Goal: Task Accomplishment & Management: Complete application form

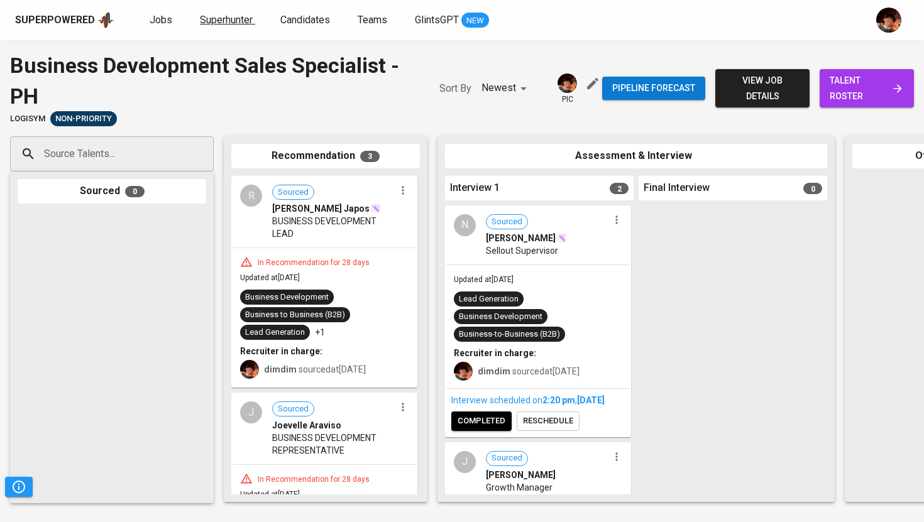
scroll to position [118, 0]
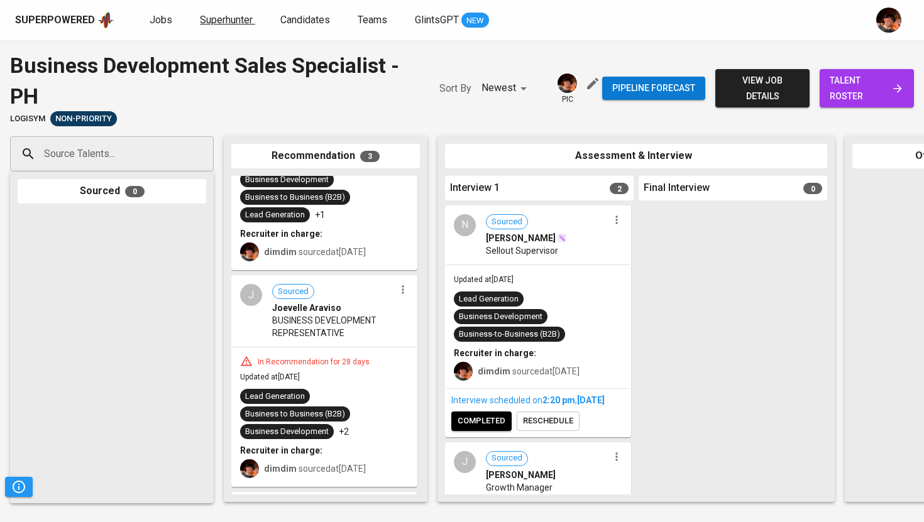
click at [228, 14] on span "Superhunter" at bounding box center [226, 20] width 53 height 12
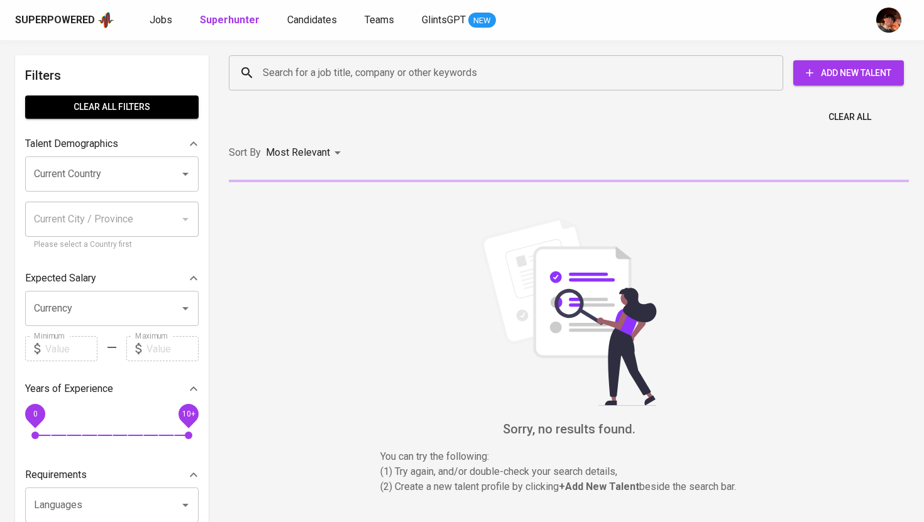
click at [295, 66] on input "Search for a job title, company or other keywords" at bounding box center [509, 73] width 499 height 24
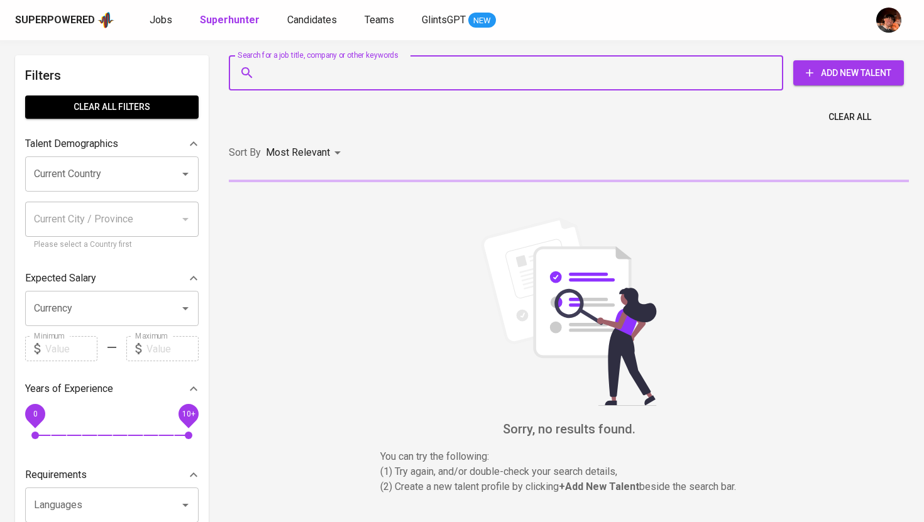
paste input "[EMAIL_ADDRESS][DOMAIN_NAME]"
type input "[EMAIL_ADDRESS][DOMAIN_NAME]"
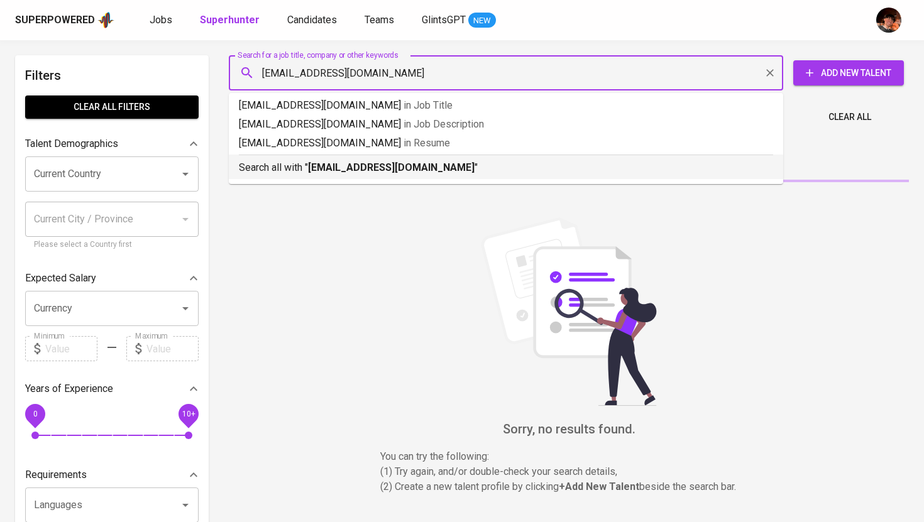
click at [312, 170] on b "[EMAIL_ADDRESS][DOMAIN_NAME]" at bounding box center [391, 167] width 167 height 12
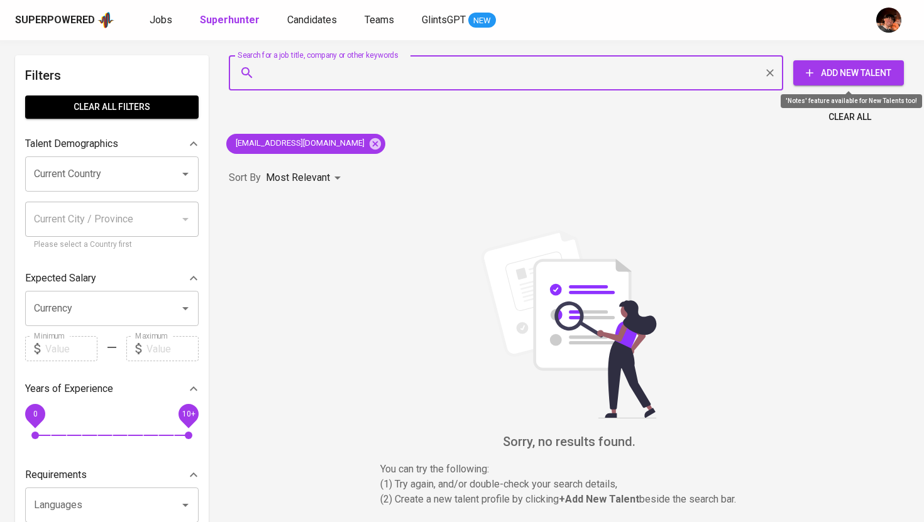
click at [846, 74] on span "Add New Talent" at bounding box center [848, 73] width 90 height 16
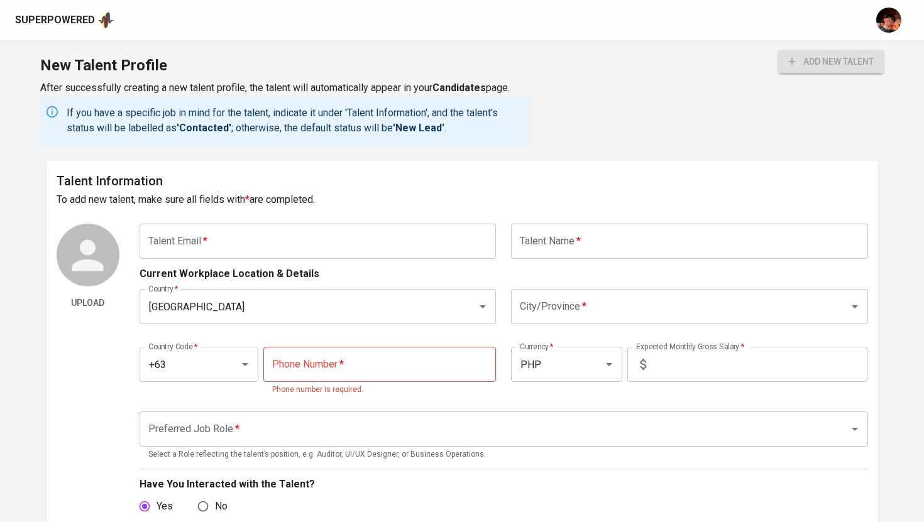
click at [324, 248] on input "text" at bounding box center [318, 241] width 357 height 35
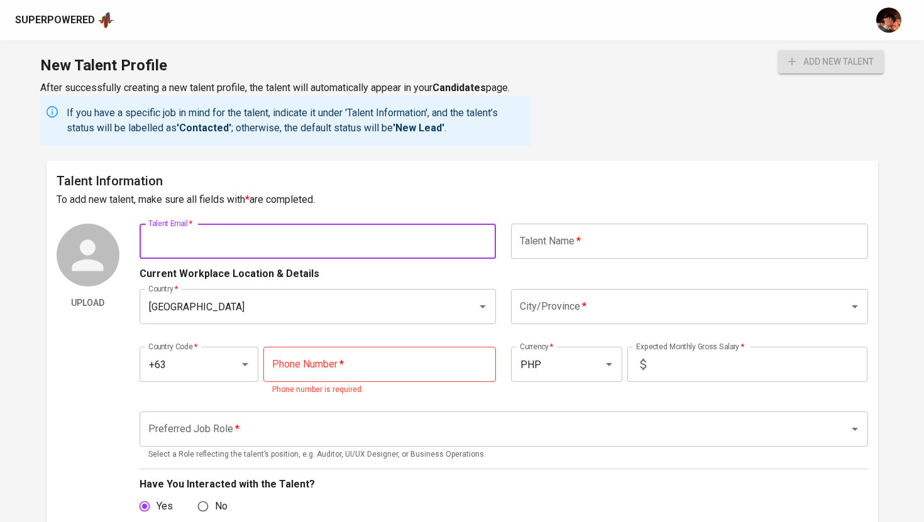
paste input "[EMAIL_ADDRESS][DOMAIN_NAME]"
type input "[EMAIL_ADDRESS][DOMAIN_NAME]"
click at [564, 241] on input "text" at bounding box center [689, 241] width 357 height 35
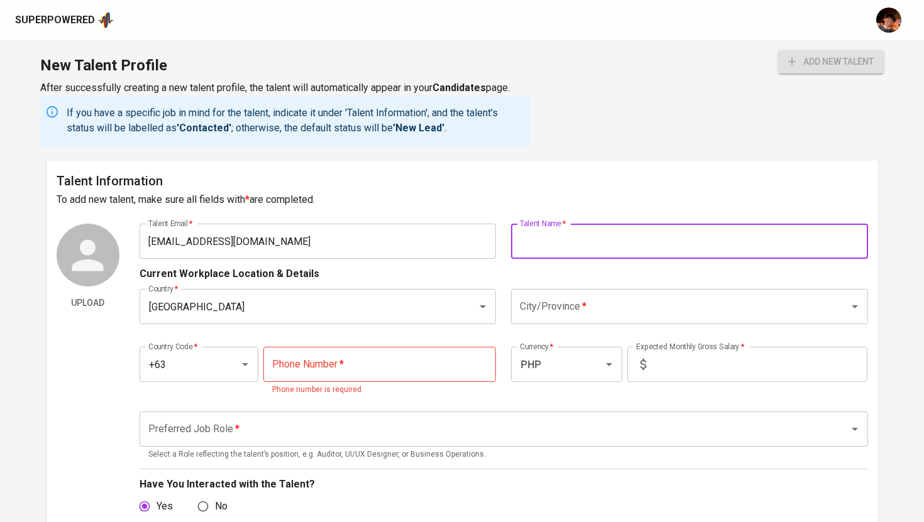
paste input "[PERSON_NAME]"
type input "[PERSON_NAME]"
click at [359, 360] on input "tel" at bounding box center [379, 364] width 233 height 35
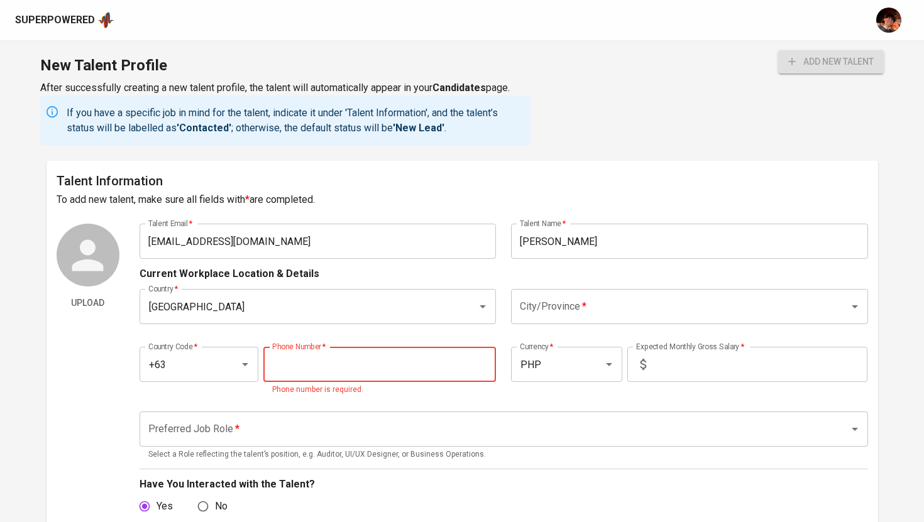
paste input "976-108-8287"
type input "976-108-8287"
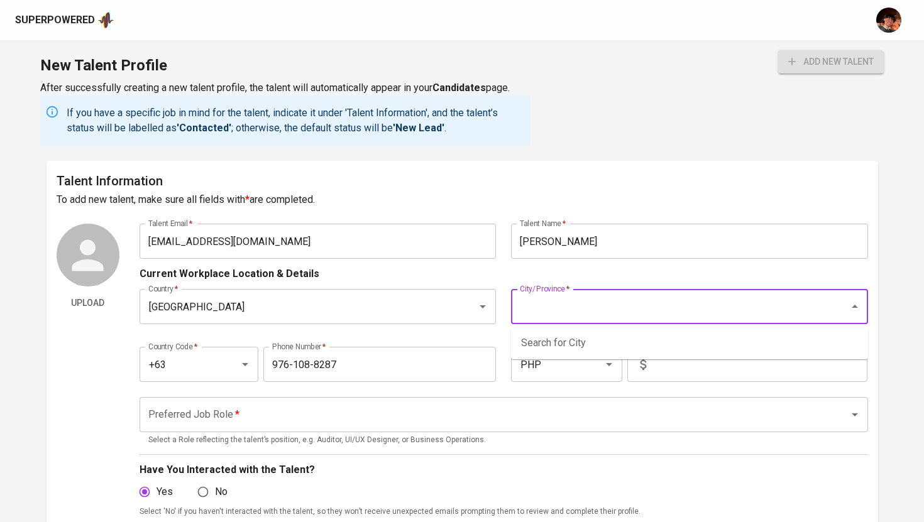
click at [569, 305] on input "City/Province   *" at bounding box center [672, 307] width 310 height 24
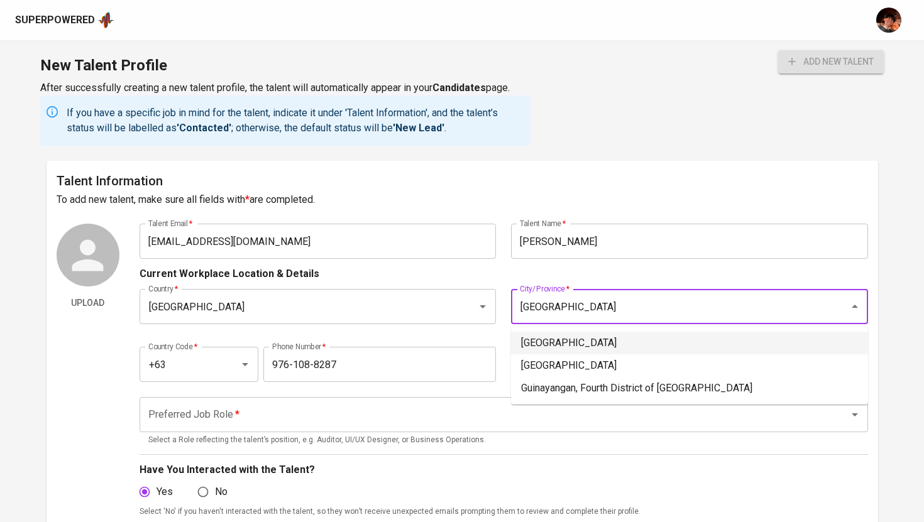
click at [581, 347] on li "Quezon City" at bounding box center [689, 343] width 357 height 23
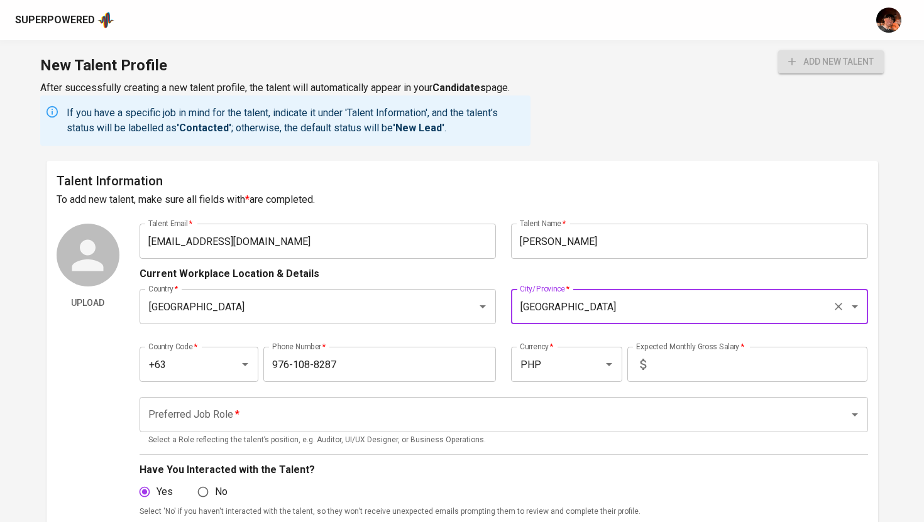
type input "Quezon City"
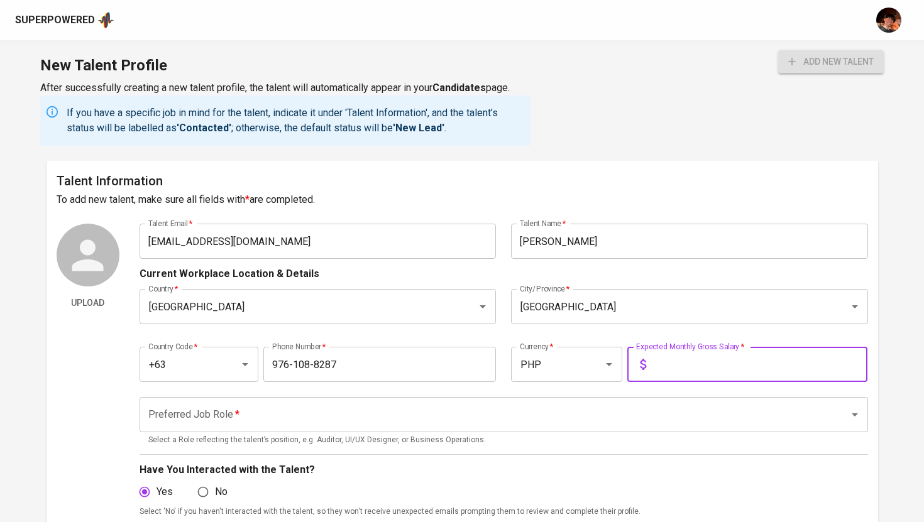
click at [703, 364] on input "text" at bounding box center [759, 364] width 216 height 35
type input "48,000"
click at [615, 404] on input "Preferred Job Role   *" at bounding box center [486, 415] width 682 height 24
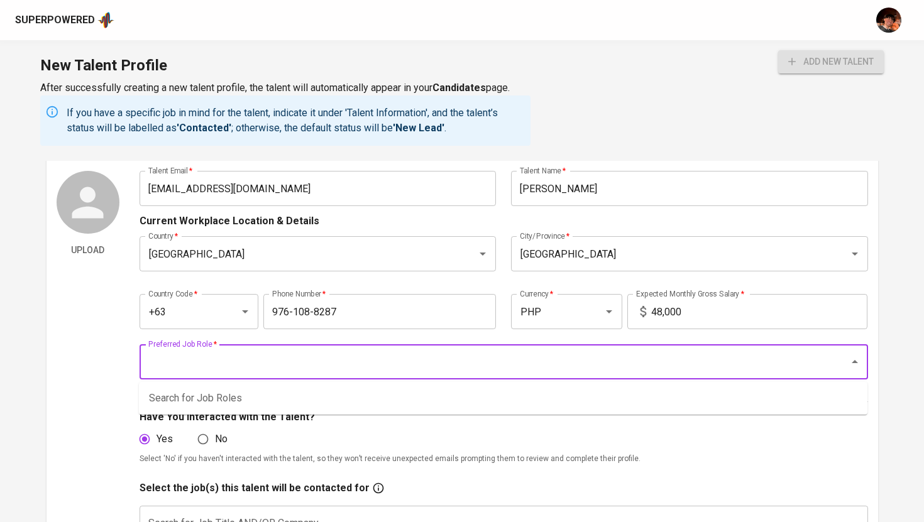
scroll to position [55, 0]
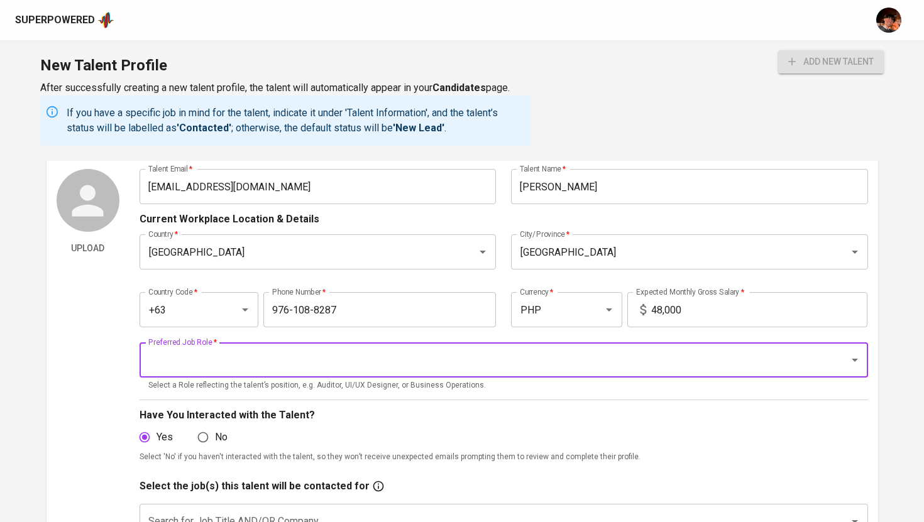
click at [256, 358] on input "Preferred Job Role   *" at bounding box center [486, 360] width 682 height 24
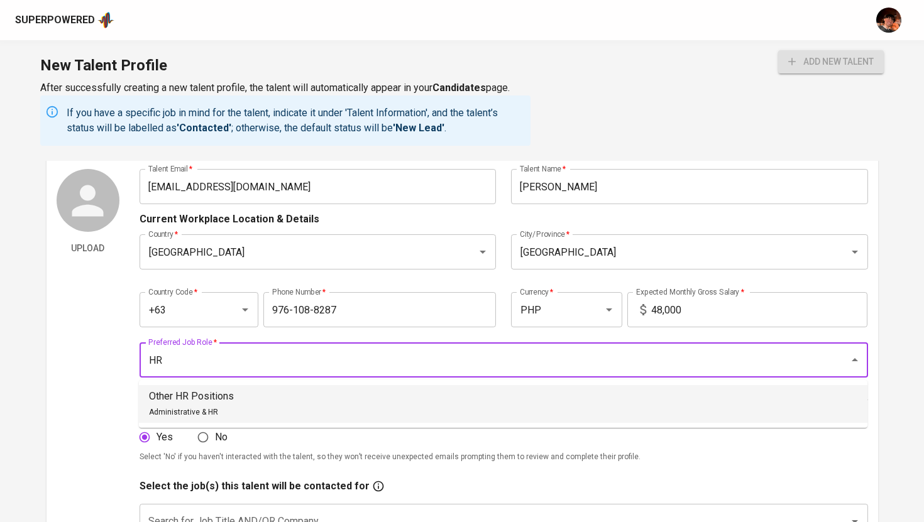
click at [231, 400] on p "Other HR Positions" at bounding box center [191, 396] width 85 height 15
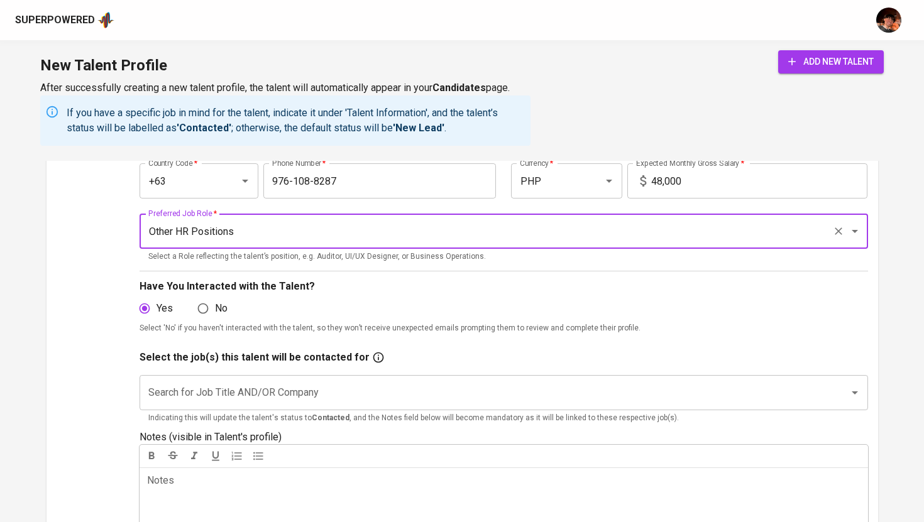
scroll to position [184, 0]
type input "Other HR Positions"
click at [335, 390] on input "Search for Job Title AND/OR Company" at bounding box center [486, 392] width 682 height 24
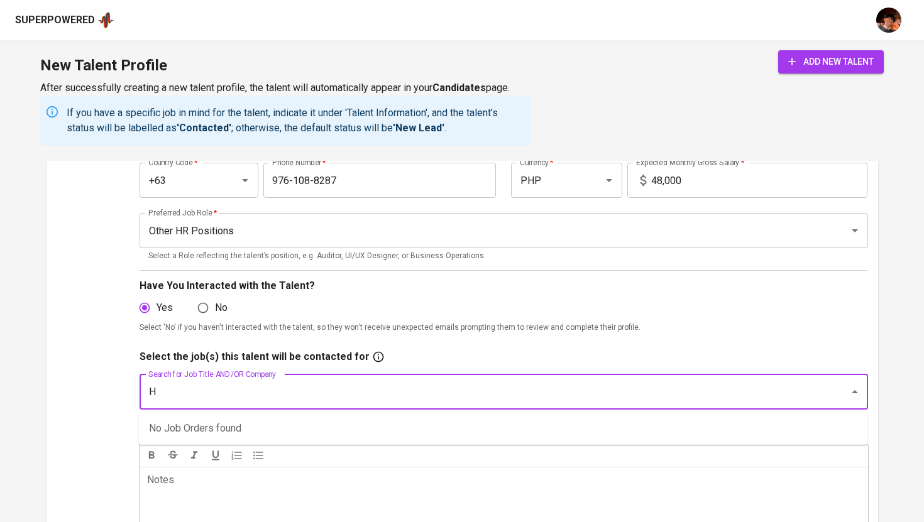
type input "HR"
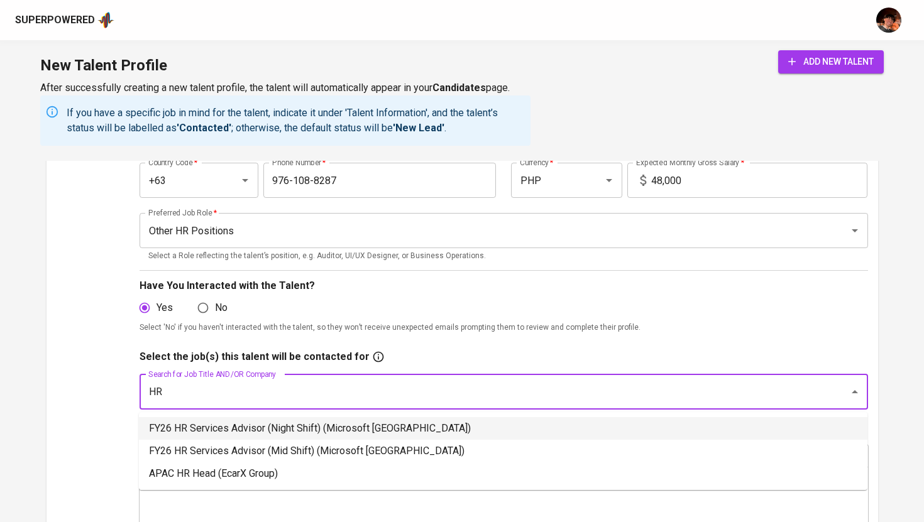
click at [334, 427] on li "FY26 HR Services Advisor (Night Shift) (Microsoft Philippines)" at bounding box center [503, 428] width 728 height 23
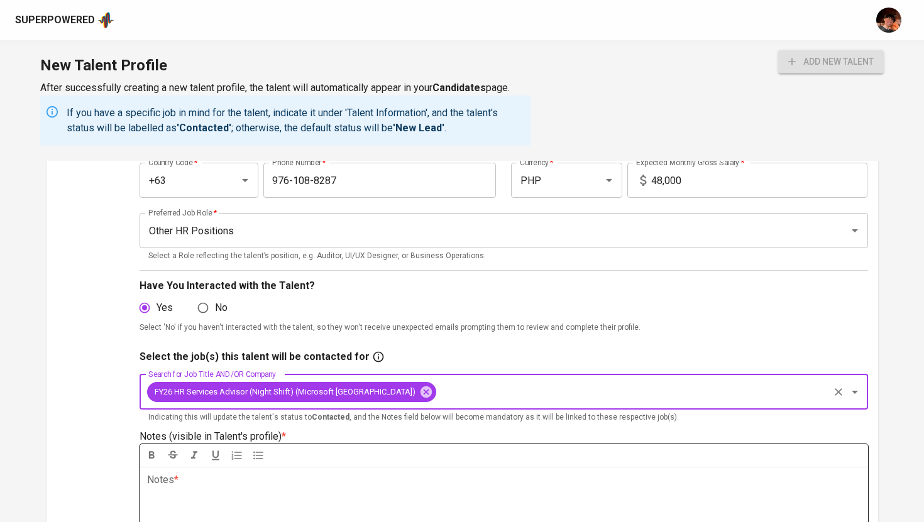
click at [319, 490] on div "Notes * ﻿" at bounding box center [504, 512] width 728 height 90
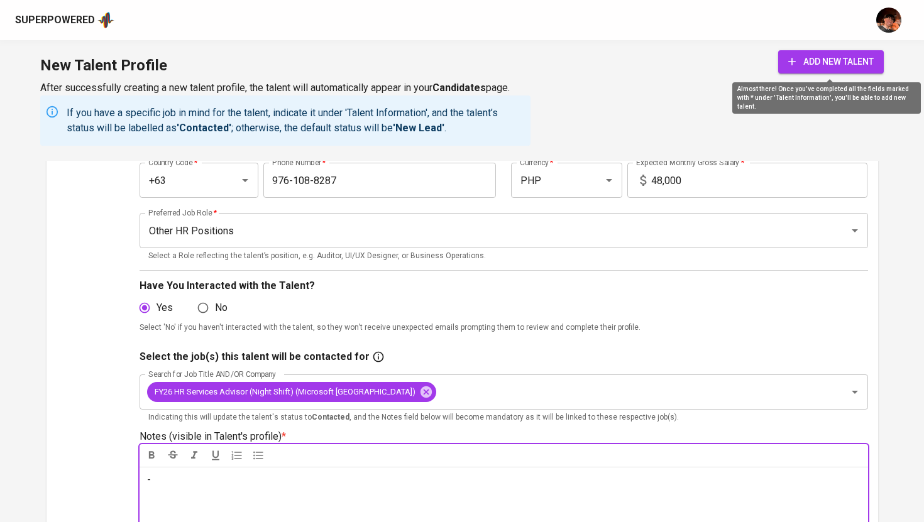
click at [823, 64] on span "add new talent" at bounding box center [830, 62] width 85 height 16
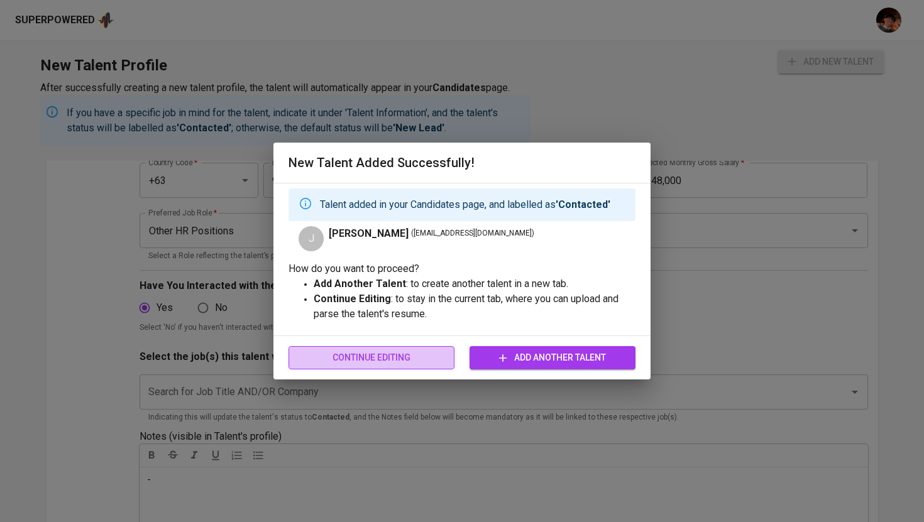
click at [409, 347] on button "Continue Editing" at bounding box center [371, 357] width 166 height 23
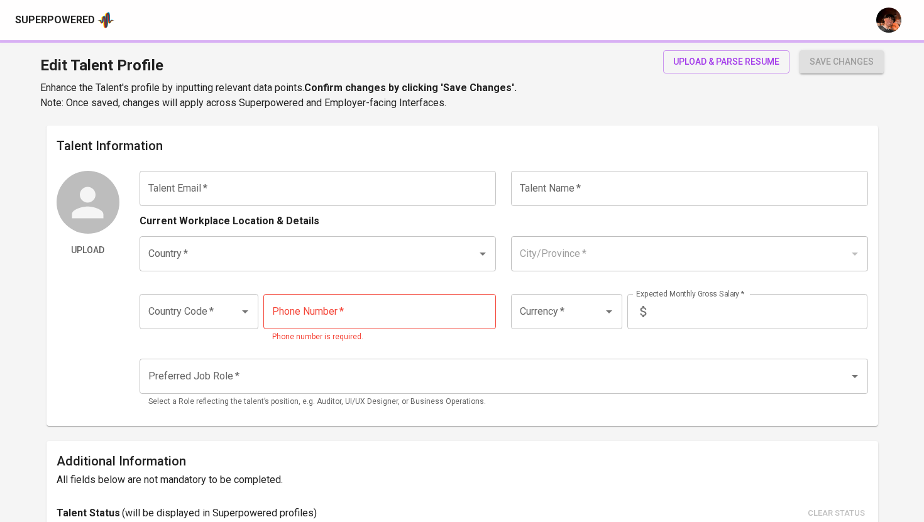
type input "[EMAIL_ADDRESS][DOMAIN_NAME]"
type input "[PERSON_NAME]"
type input "[GEOGRAPHIC_DATA]"
type input "Quezon City"
type input "+63"
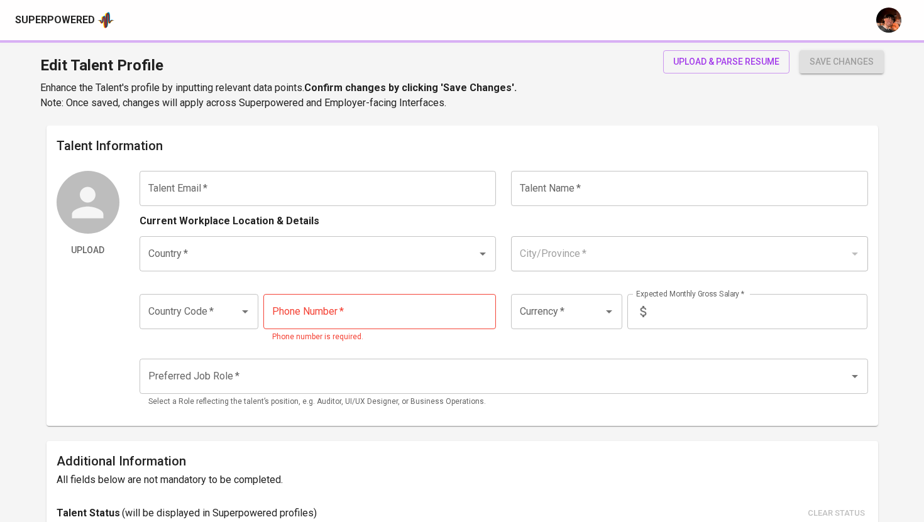
type input "976-108-8287"
type input "PHP"
type input "48,000"
type input "Other HR Positions"
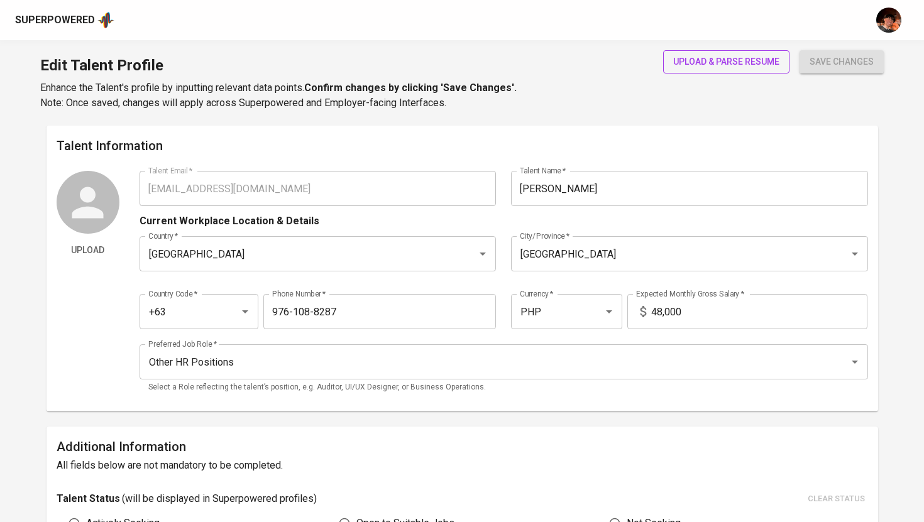
click at [704, 70] on button "upload & parse resume" at bounding box center [726, 61] width 126 height 23
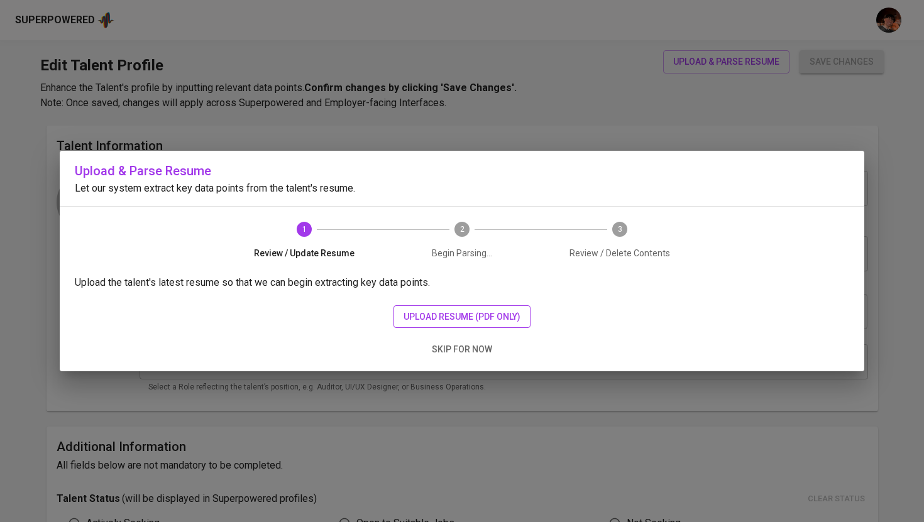
click at [476, 309] on span "upload resume (pdf only)" at bounding box center [461, 317] width 117 height 16
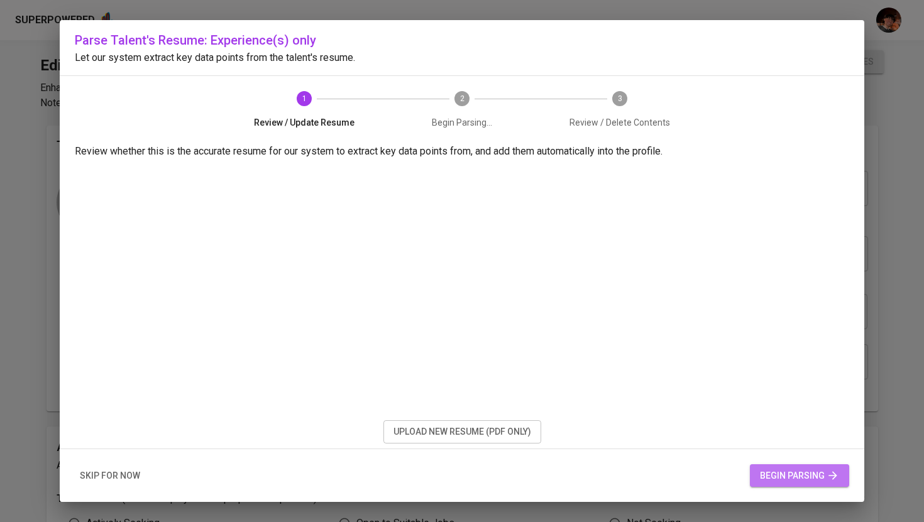
click at [795, 477] on span "begin parsing" at bounding box center [799, 476] width 79 height 16
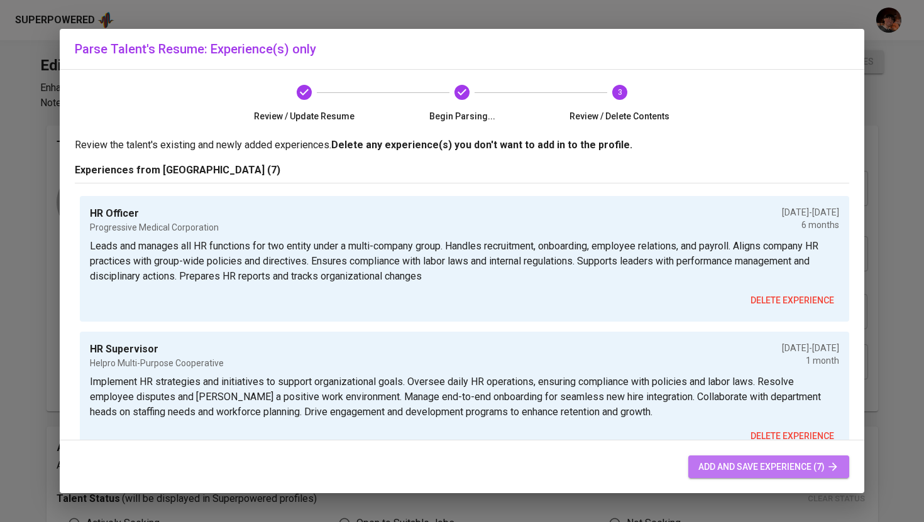
click at [800, 470] on span "add and save experience (7)" at bounding box center [768, 467] width 141 height 16
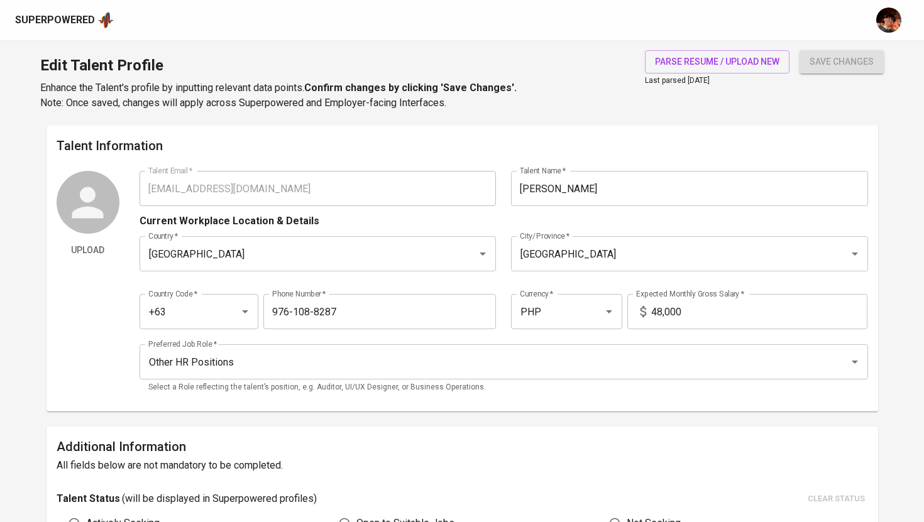
click at [70, 31] on div "Superpowered" at bounding box center [462, 20] width 924 height 40
click at [75, 24] on div "Superpowered" at bounding box center [55, 20] width 80 height 14
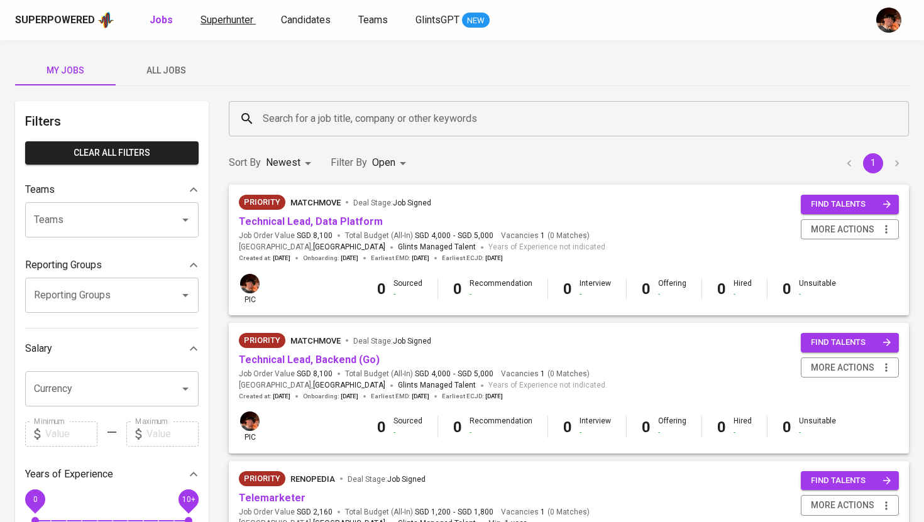
click at [218, 21] on span "Superhunter" at bounding box center [226, 20] width 53 height 12
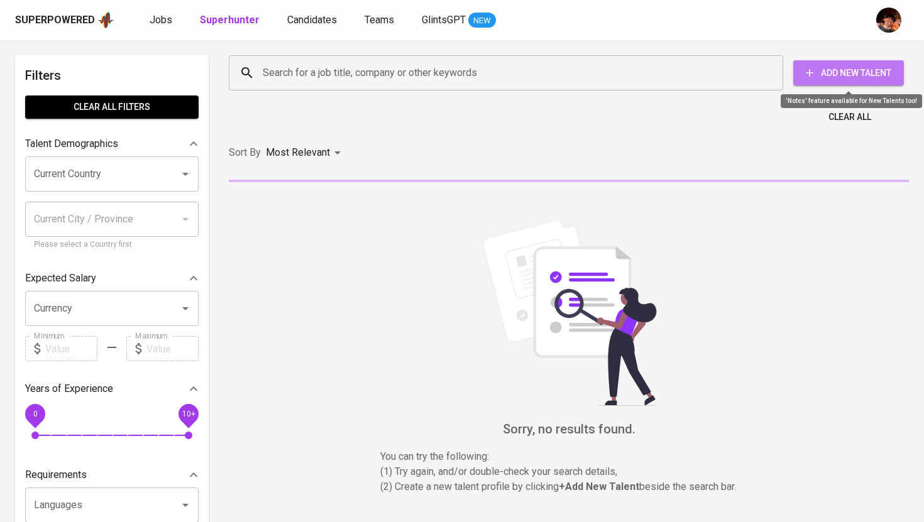
click at [855, 77] on span "Add New Talent" at bounding box center [848, 73] width 90 height 16
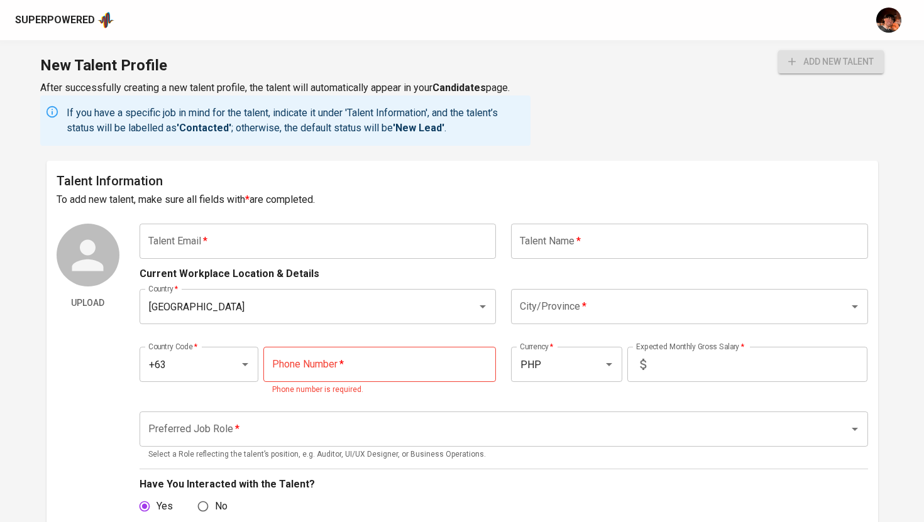
click at [233, 262] on div "Current Workplace Location & Details" at bounding box center [504, 270] width 728 height 23
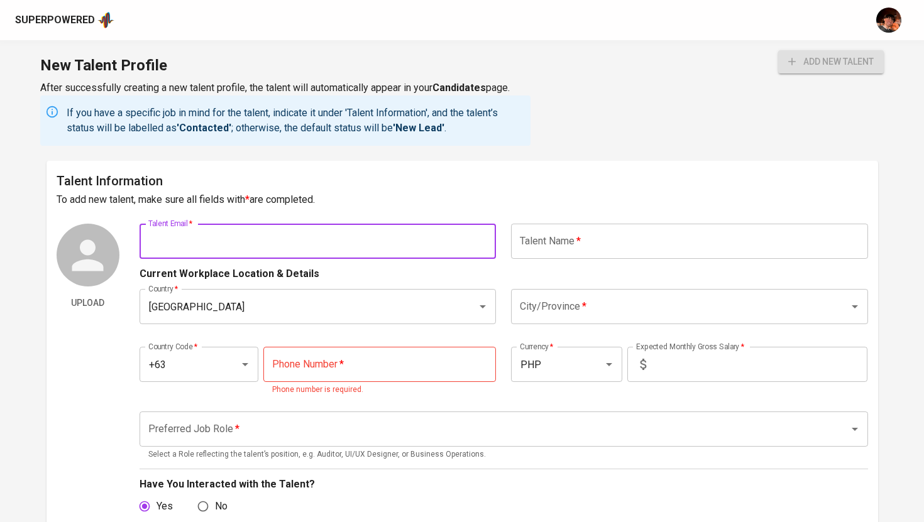
click at [244, 246] on input "text" at bounding box center [318, 241] width 357 height 35
paste input "imievista29@gmail.com"
type input "imievista29@gmail.com"
click at [585, 241] on input "text" at bounding box center [689, 241] width 357 height 35
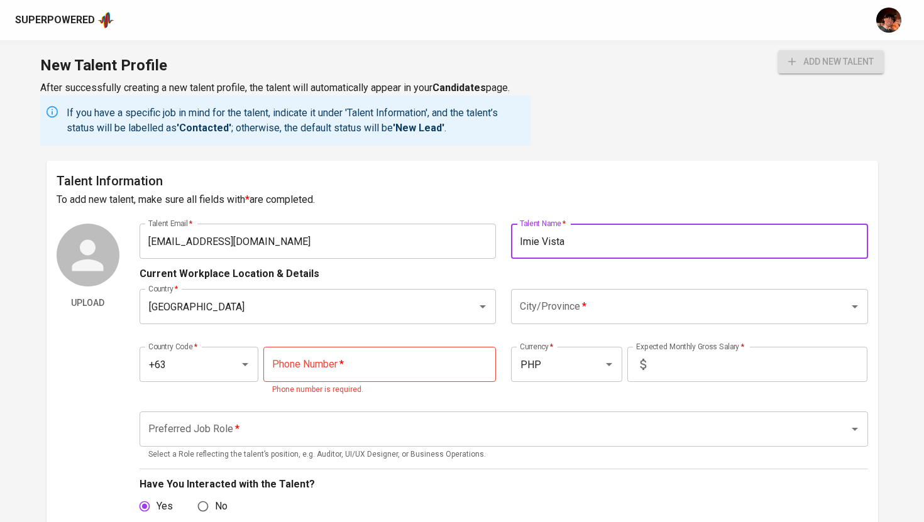
type input "Imie Vista"
click at [620, 310] on input "City/Province   *" at bounding box center [672, 307] width 310 height 24
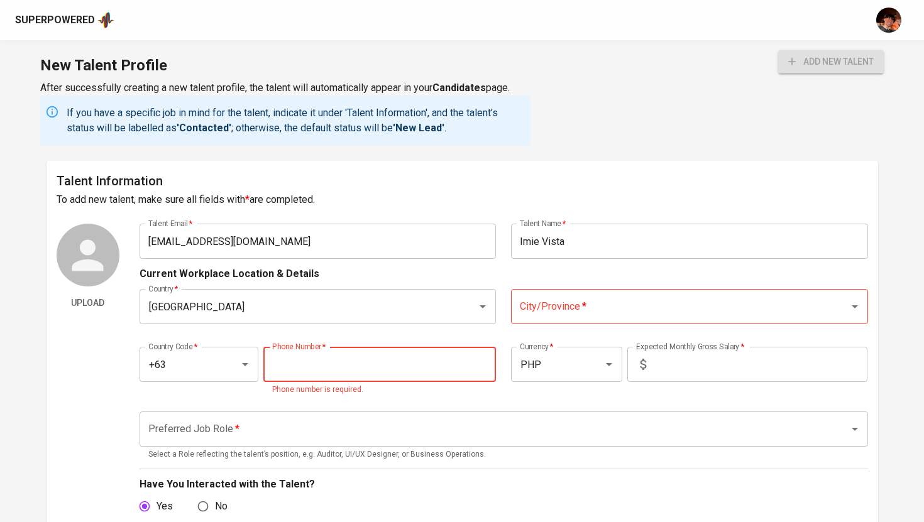
click at [400, 363] on input "tel" at bounding box center [379, 364] width 233 height 35
paste input "29"
type input "29"
paste input "964-900-4066"
type input "964-900-4066"
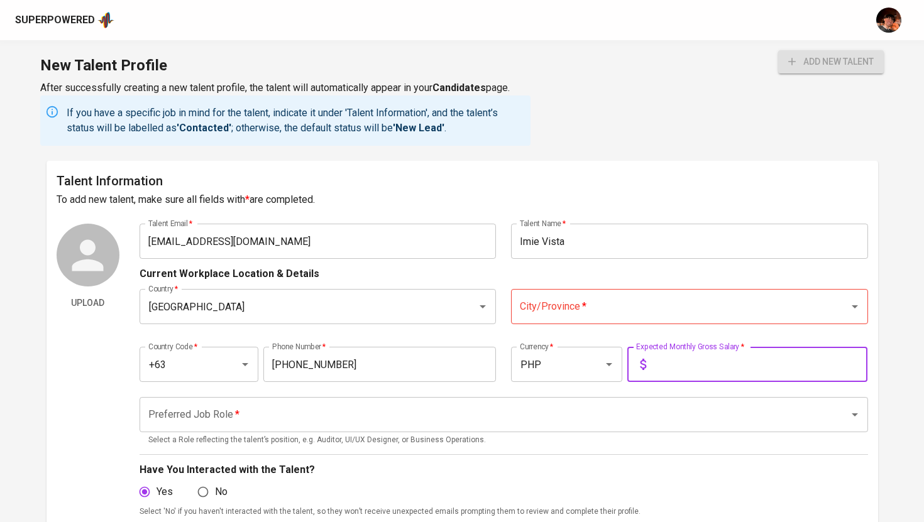
click at [687, 351] on input "text" at bounding box center [759, 364] width 216 height 35
type input "68,000"
click at [655, 312] on input "City/Province   *" at bounding box center [672, 307] width 310 height 24
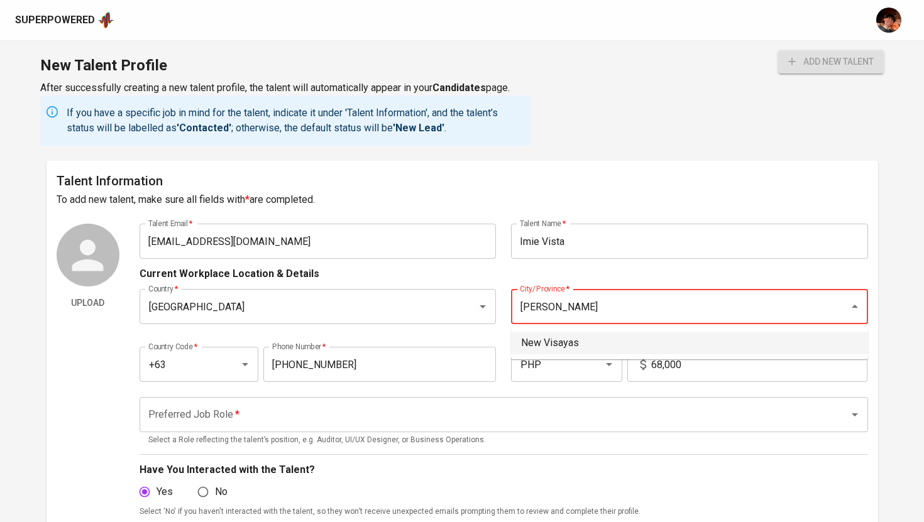
click at [593, 347] on li "New Visayas" at bounding box center [689, 343] width 357 height 23
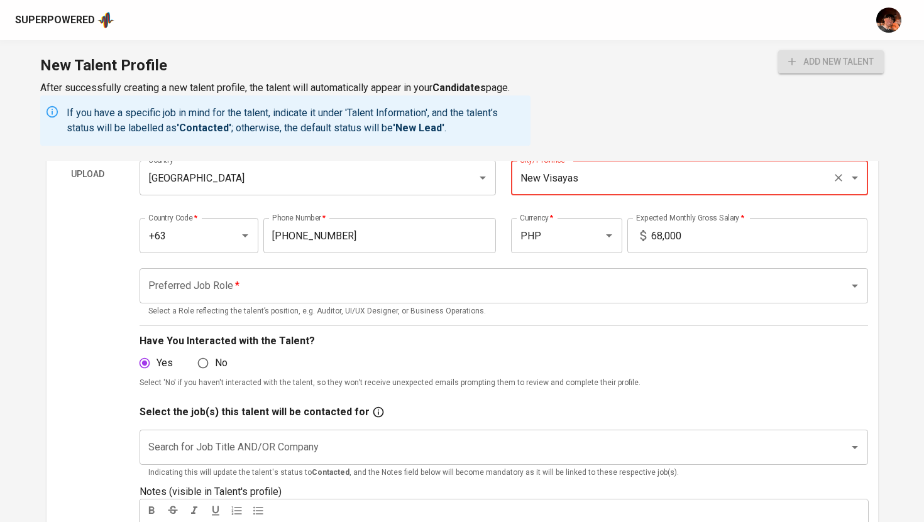
scroll to position [143, 0]
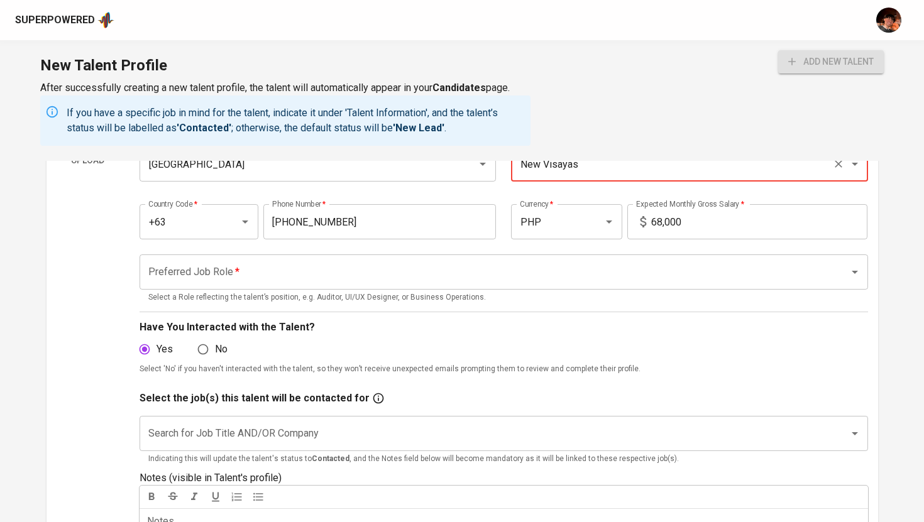
type input "New Visayas"
click at [483, 262] on input "Preferred Job Role   *" at bounding box center [486, 272] width 682 height 24
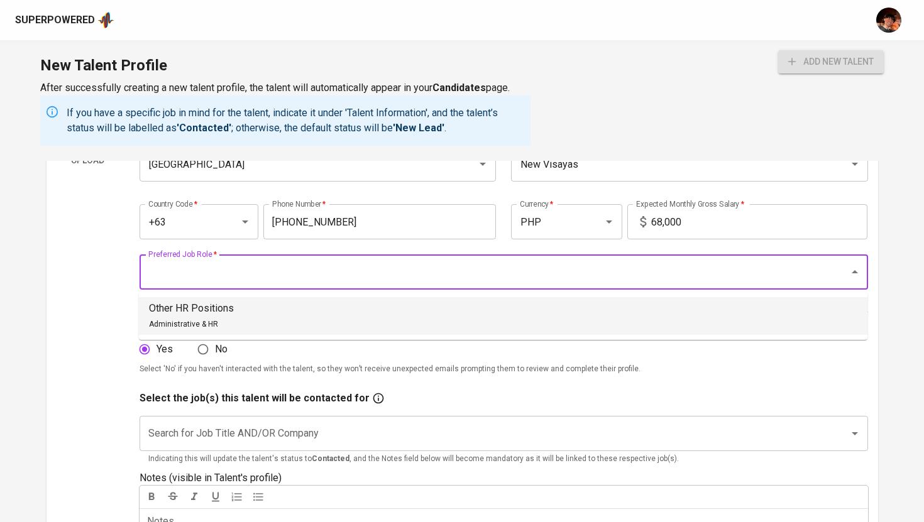
click at [358, 311] on li "Other HR Positions Administrative & HR" at bounding box center [503, 316] width 728 height 38
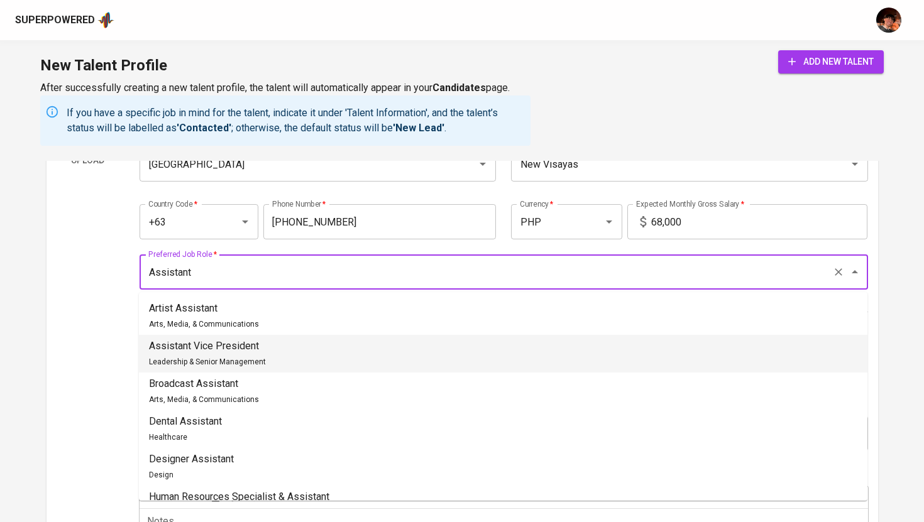
click at [282, 346] on li "Assistant Vice President Leadership & Senior Management" at bounding box center [503, 354] width 728 height 38
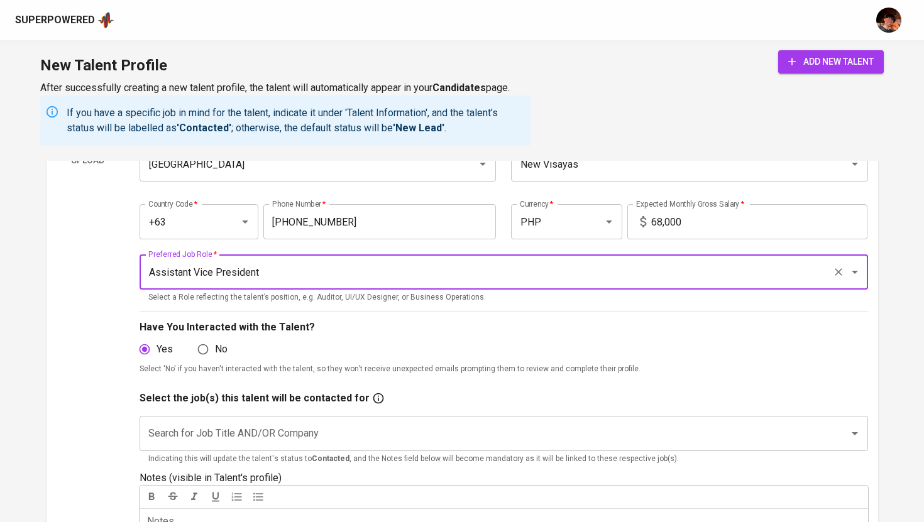
scroll to position [236, 0]
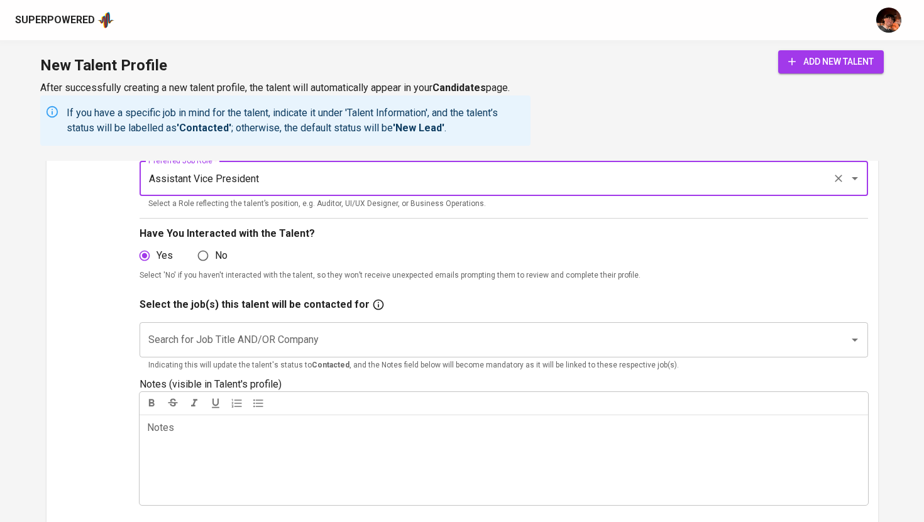
type input "Assistant Vice President"
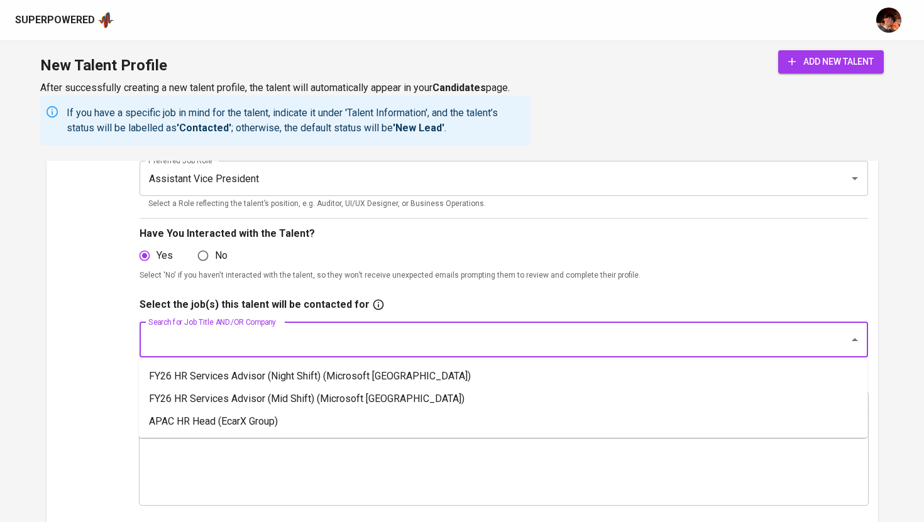
click at [262, 337] on input "Search for Job Title AND/OR Company" at bounding box center [486, 340] width 682 height 24
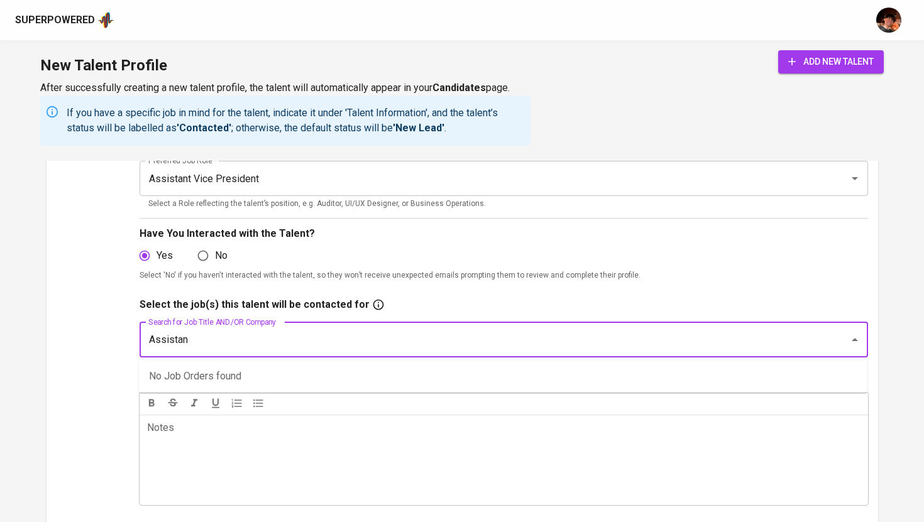
type input "Assistant"
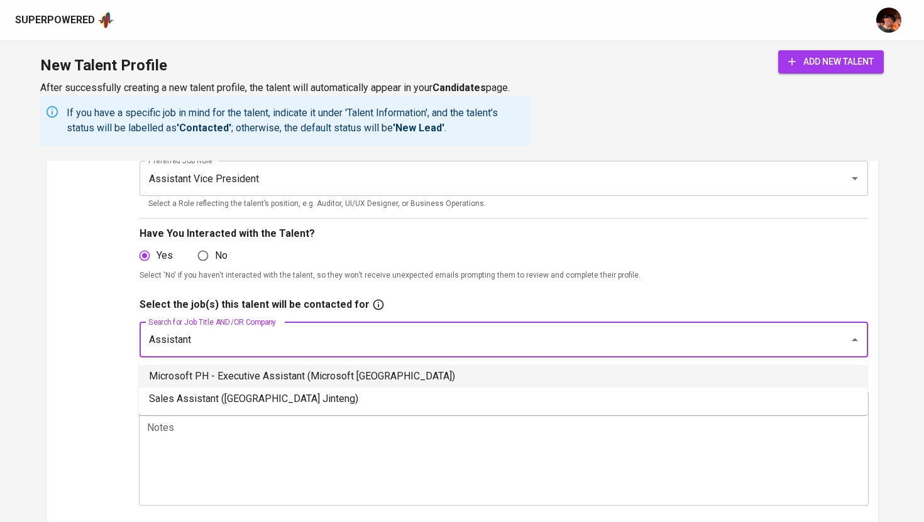
click at [281, 375] on li "Microsoft PH - Executive Assistant (Microsoft Philippines)" at bounding box center [503, 376] width 728 height 23
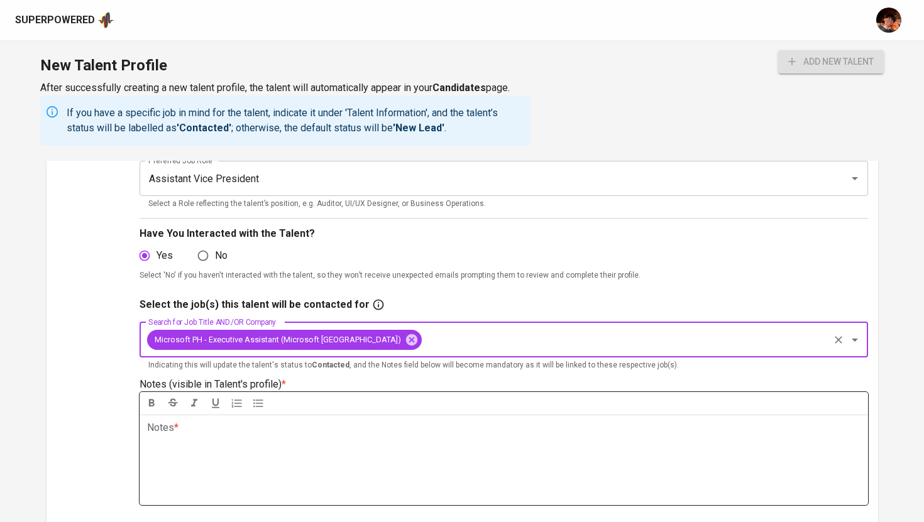
click at [231, 465] on div "Notes * ﻿" at bounding box center [504, 460] width 728 height 90
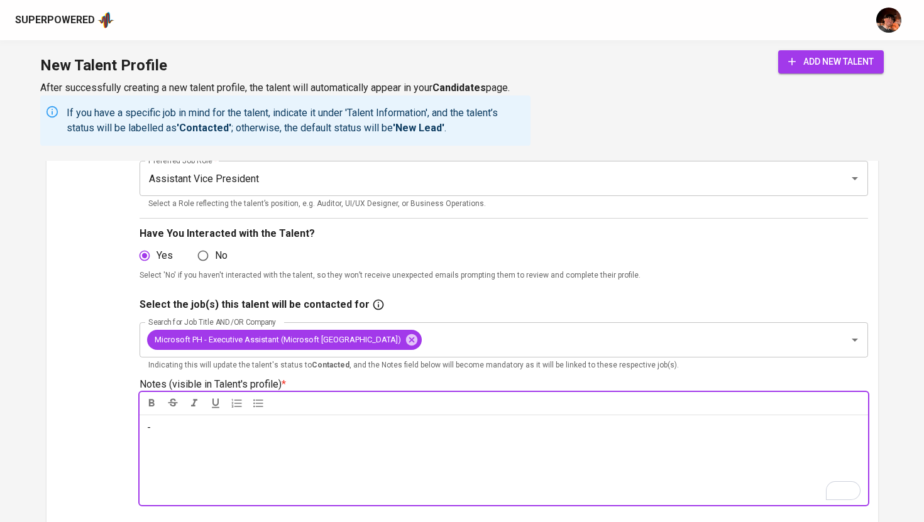
click at [817, 59] on span "add new talent" at bounding box center [830, 62] width 85 height 16
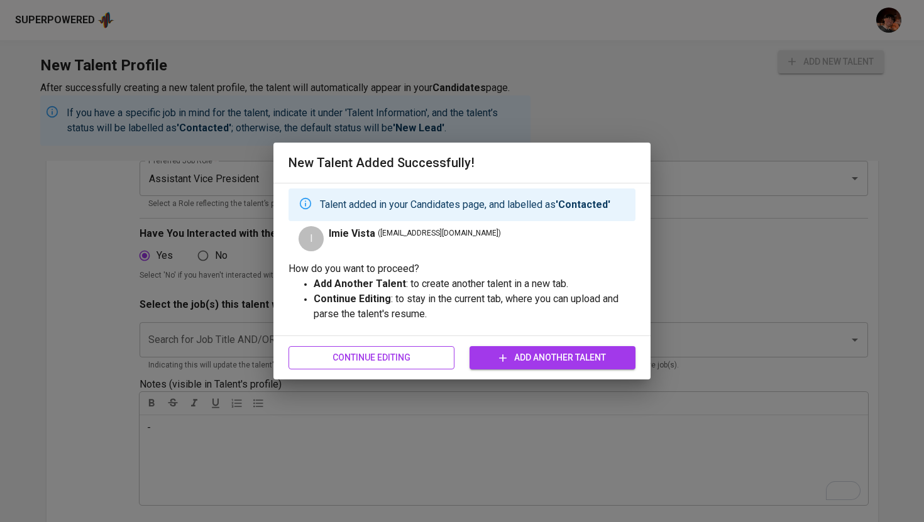
click at [410, 356] on span "Continue Editing" at bounding box center [371, 358] width 146 height 16
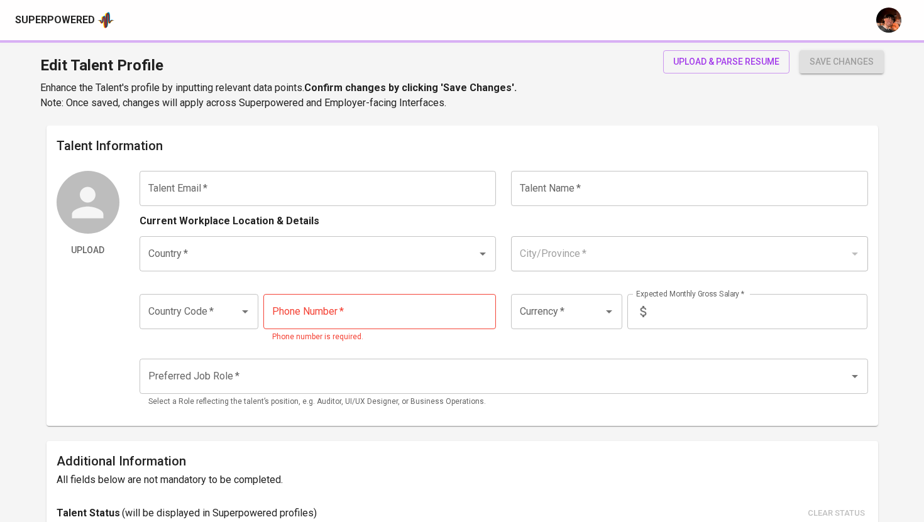
type input "imievista29@gmail.com"
type input "Imie Vista"
type input "[GEOGRAPHIC_DATA]"
type input "New Visayas"
type input "+63"
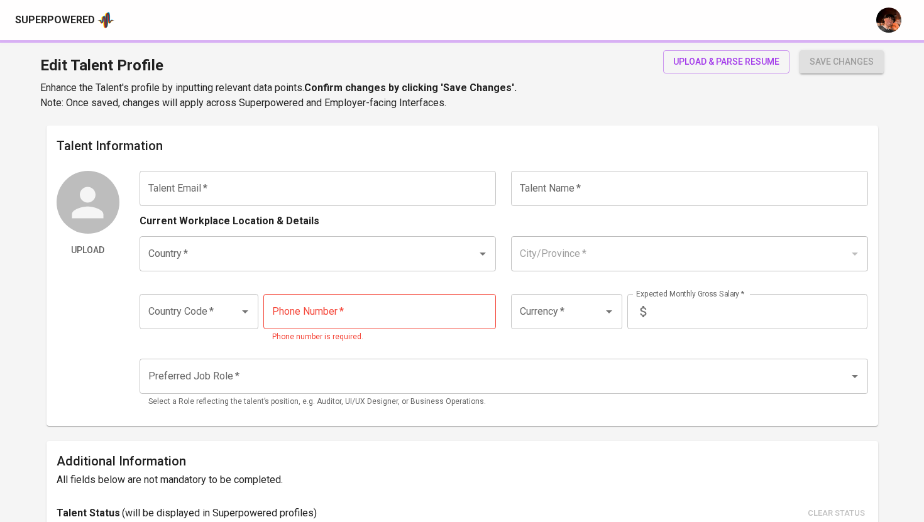
type input "964-900-4066"
type input "PHP"
type input "68,000"
type input "Assistant Vice President"
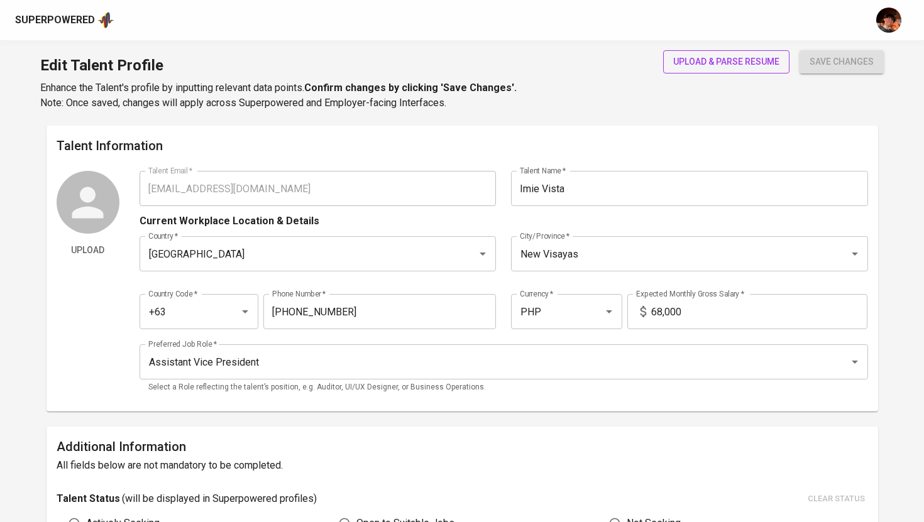
click at [700, 65] on span "upload & parse resume" at bounding box center [726, 62] width 106 height 16
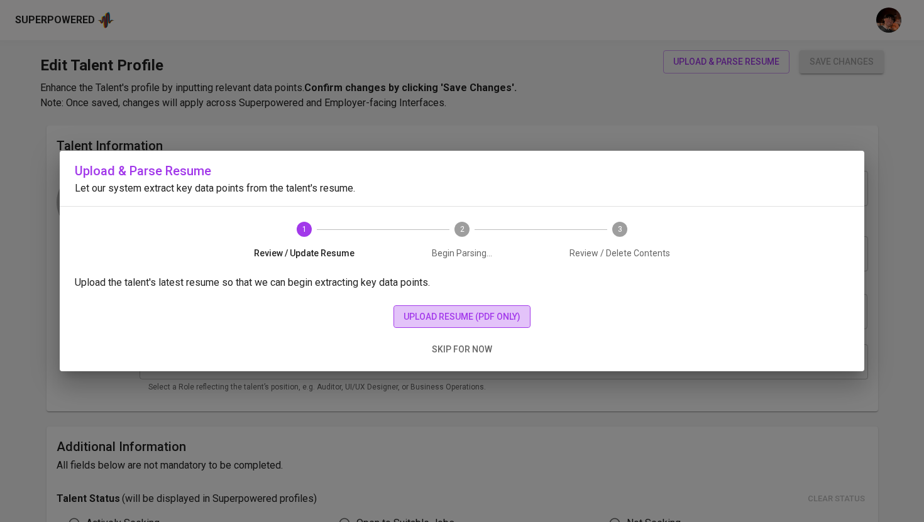
click at [397, 309] on button "upload resume (pdf only)" at bounding box center [461, 316] width 137 height 23
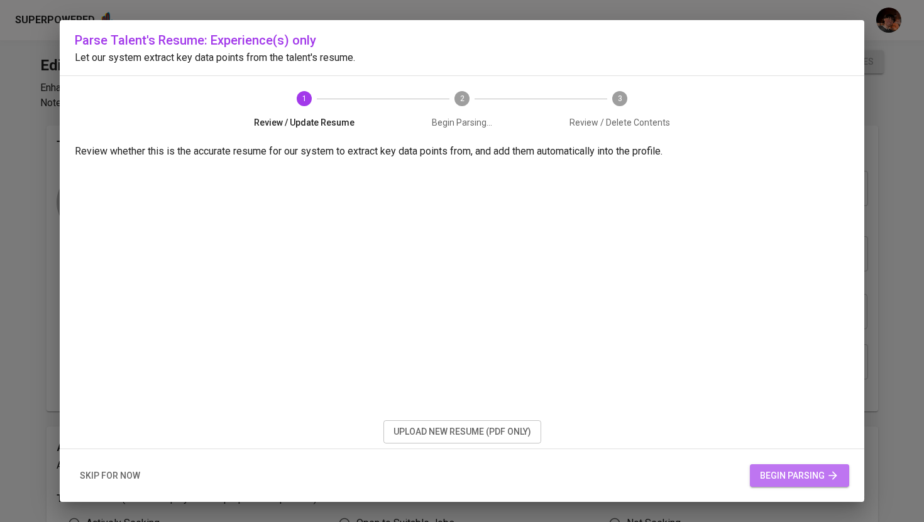
click at [774, 478] on span "begin parsing" at bounding box center [799, 476] width 79 height 16
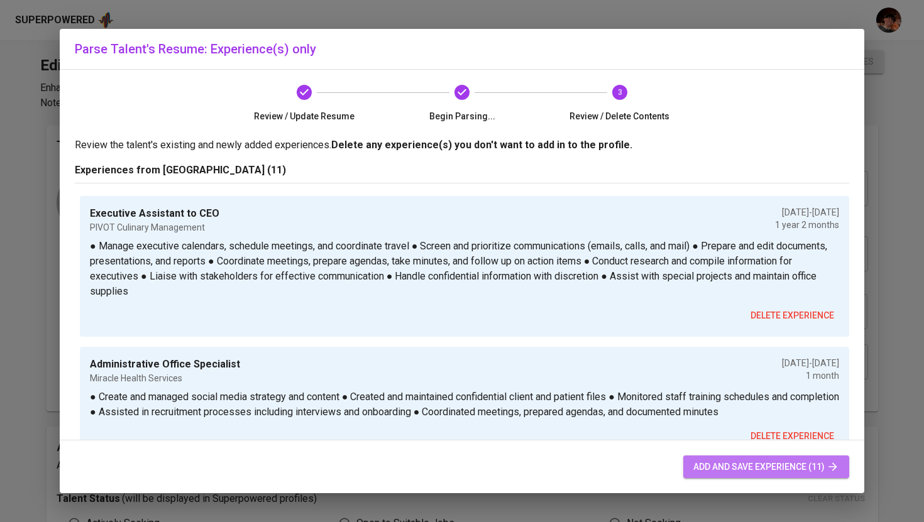
click at [731, 458] on button "add and save experience (11)" at bounding box center [766, 467] width 166 height 23
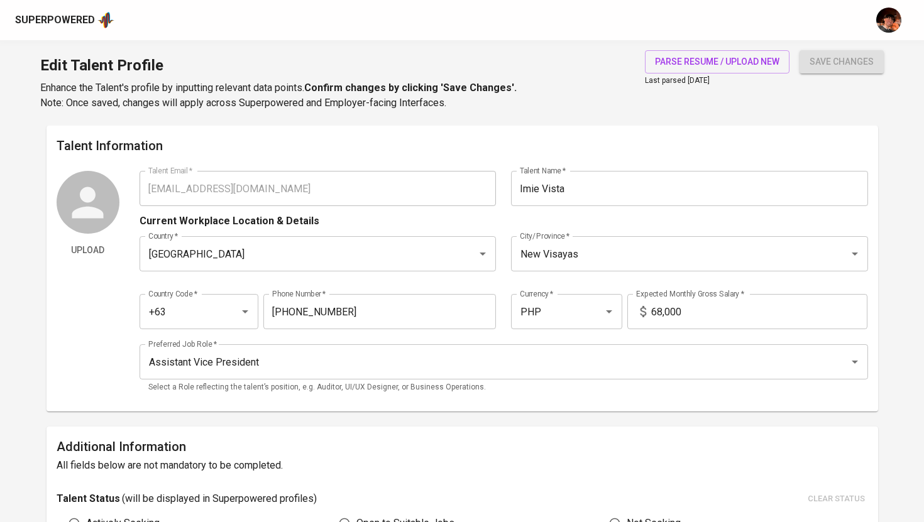
click at [65, 19] on div "Superpowered" at bounding box center [55, 20] width 80 height 14
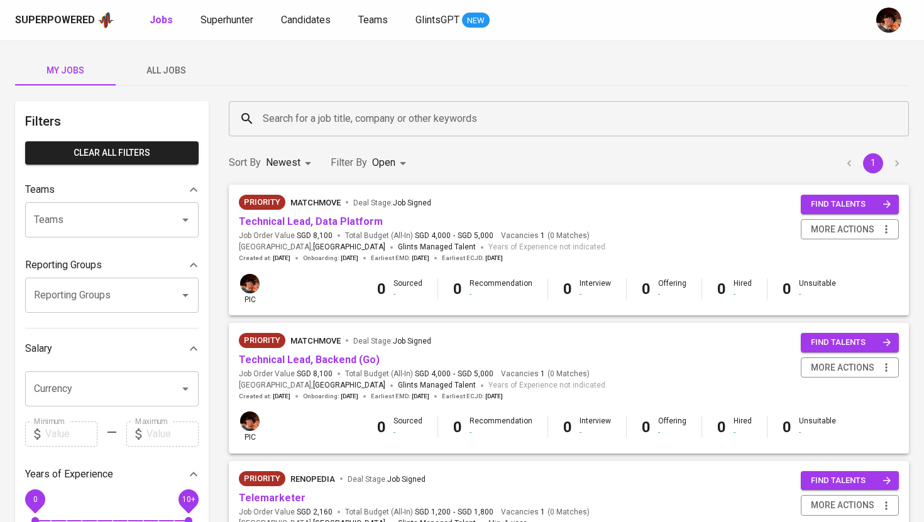
click at [227, 30] on div "Superpowered Jobs Superhunter Candidates Teams GlintsGPT NEW" at bounding box center [462, 20] width 924 height 40
click at [226, 20] on span "Superhunter" at bounding box center [226, 20] width 53 height 12
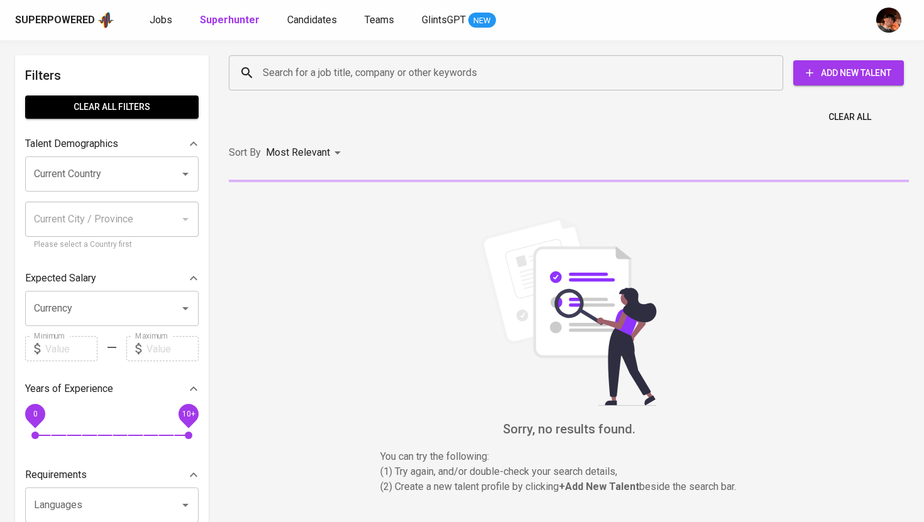
click at [344, 88] on div "Search for a job title, company or other keywords" at bounding box center [506, 72] width 554 height 35
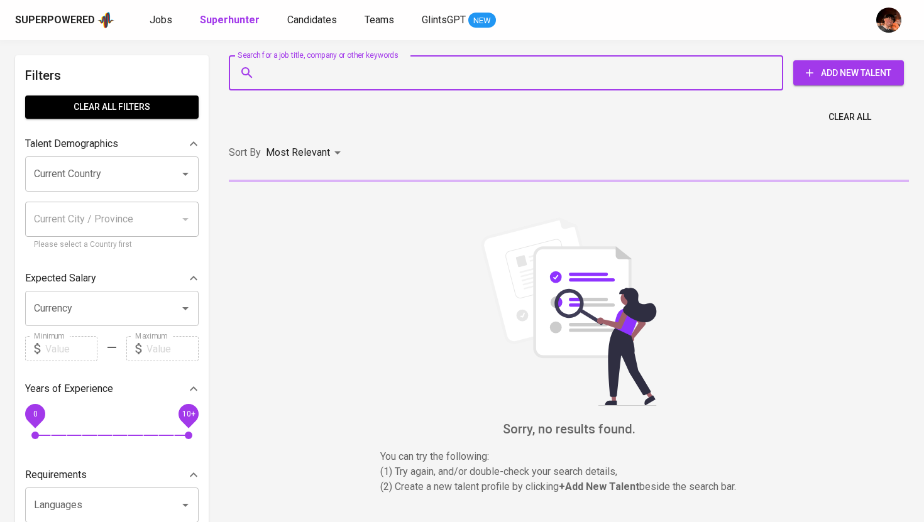
paste input "imievista29@gmail.com"
type input "imievista29@gmail.com"
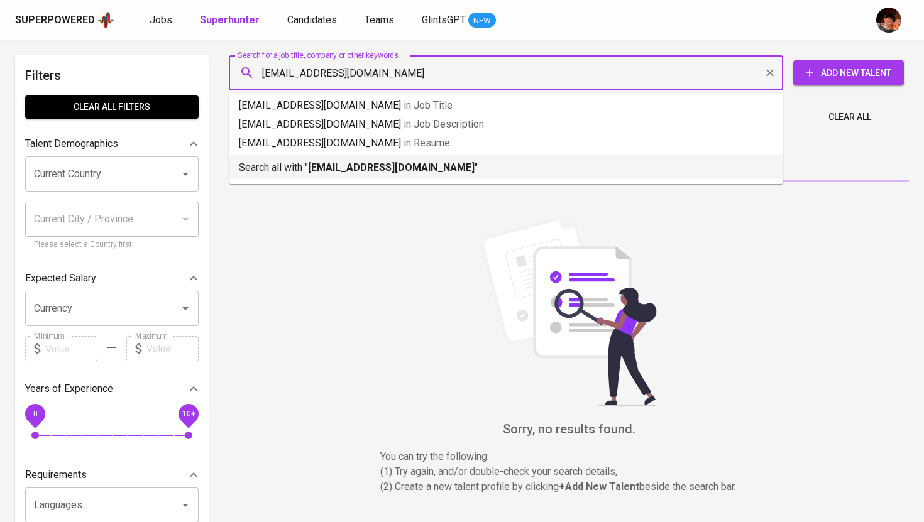
click at [331, 163] on b "imievista29@gmail.com" at bounding box center [391, 167] width 167 height 12
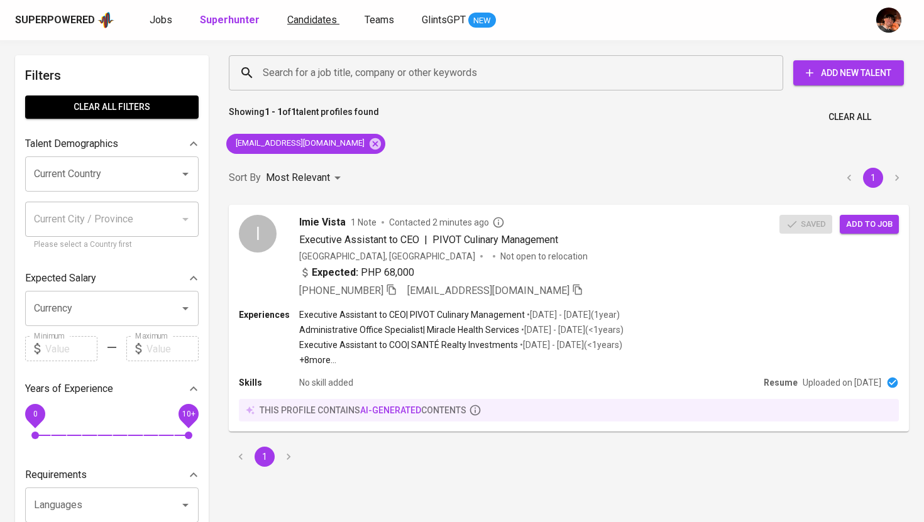
click at [310, 24] on span "Candidates" at bounding box center [312, 20] width 50 height 12
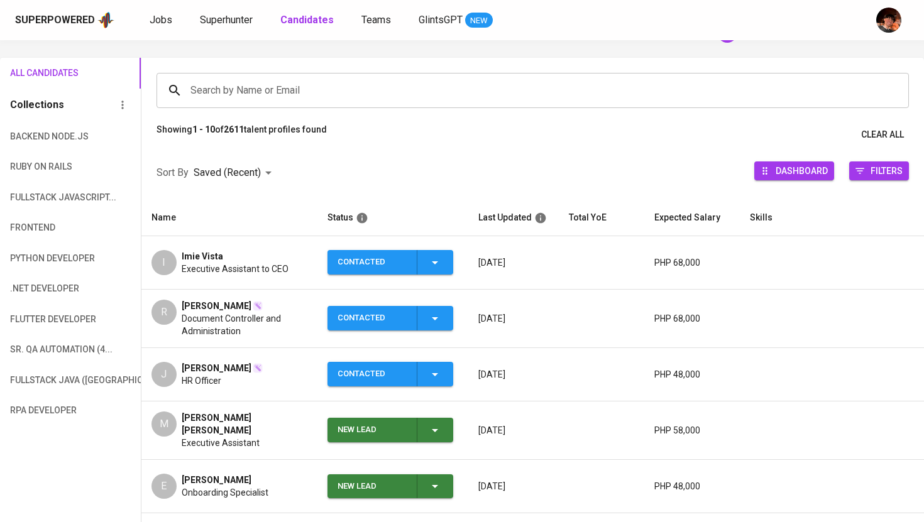
scroll to position [74, 0]
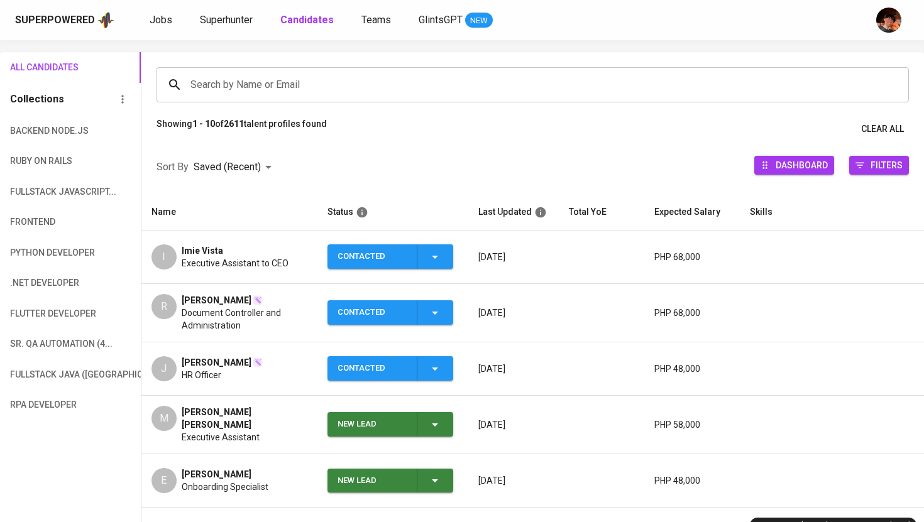
click at [436, 420] on icon "button" at bounding box center [434, 424] width 15 height 15
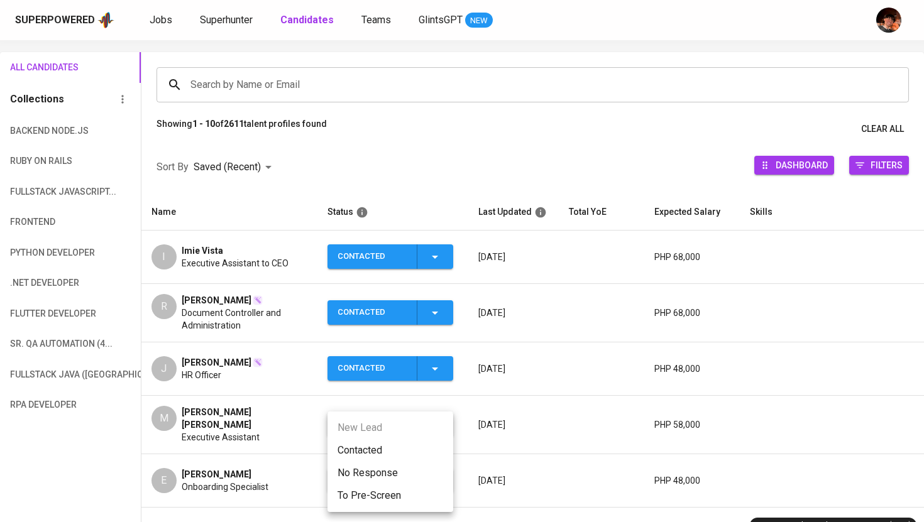
click at [380, 455] on li "Contacted" at bounding box center [390, 450] width 126 height 23
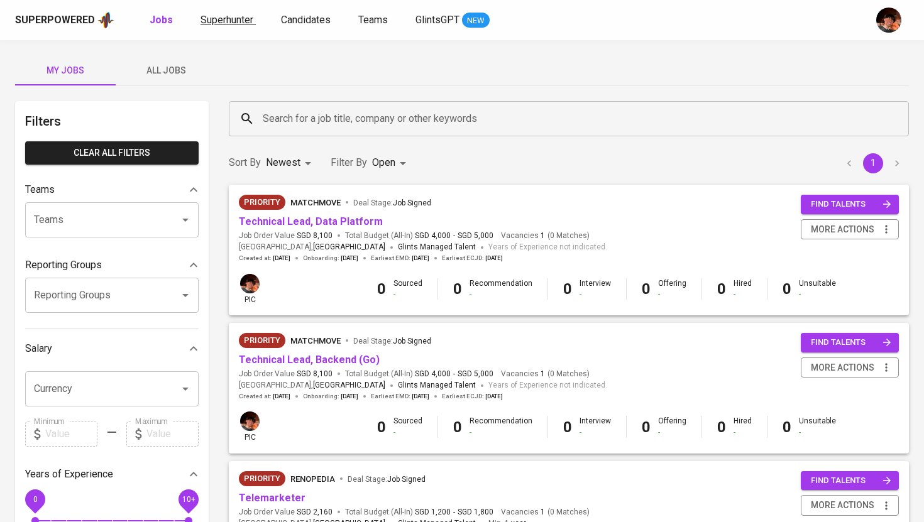
click at [245, 16] on span "Superhunter" at bounding box center [226, 20] width 53 height 12
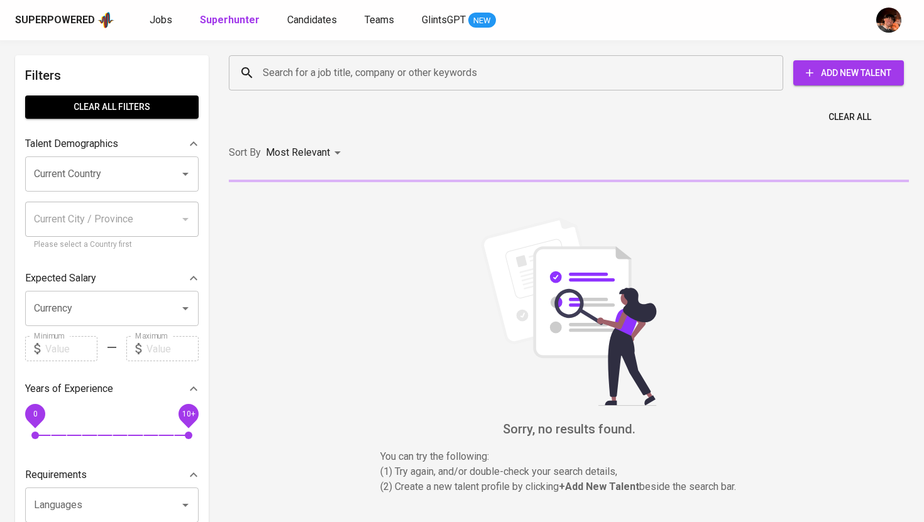
click at [320, 87] on div "Search for a job title, company or other keywords" at bounding box center [506, 72] width 554 height 35
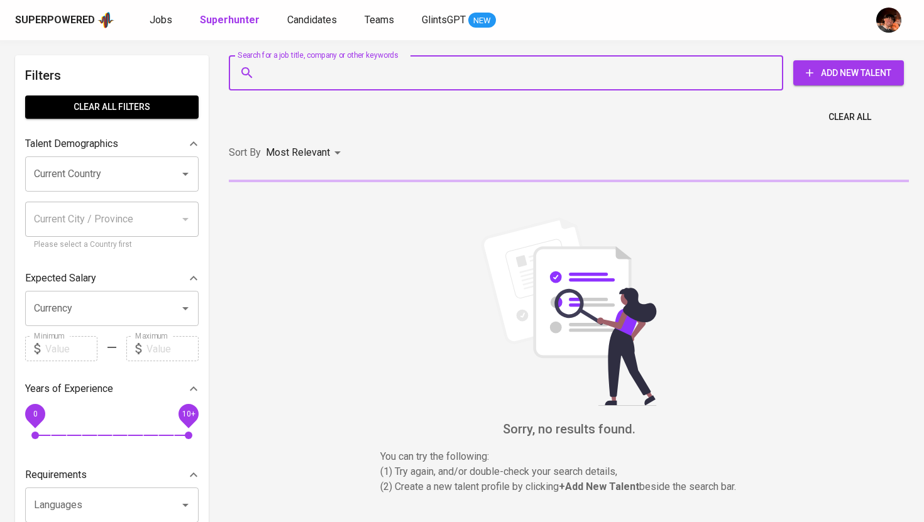
paste input "bhabyrocel@gmail.com"
type input "bhabyrocel@gmail.com"
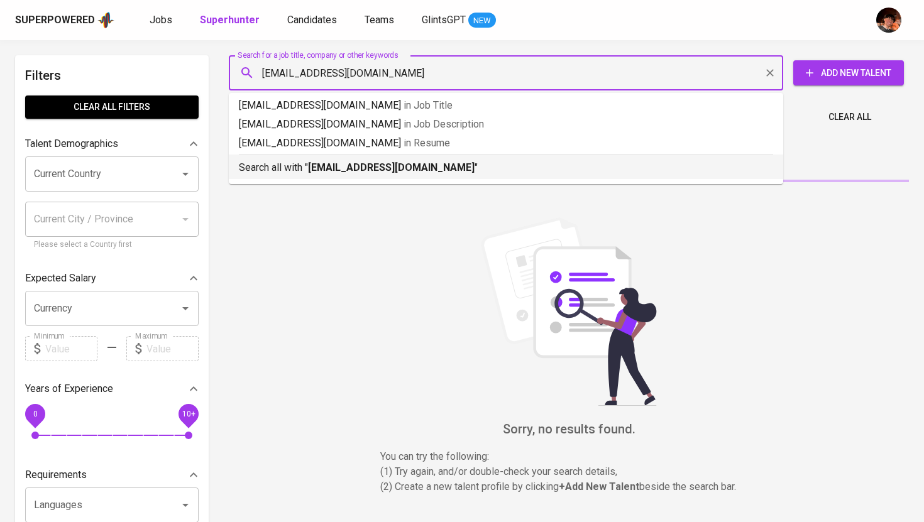
click at [332, 162] on b "bhabyrocel@gmail.com" at bounding box center [391, 167] width 167 height 12
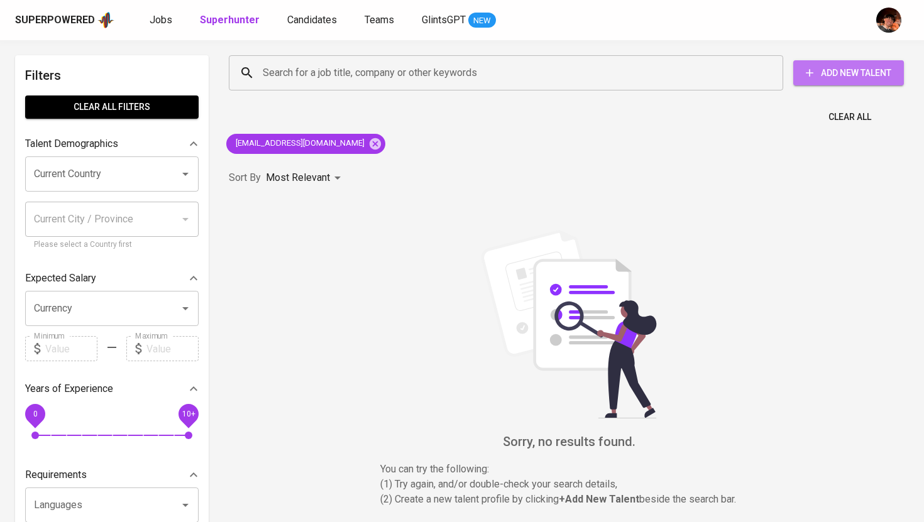
click at [821, 74] on span "Add New Talent" at bounding box center [848, 73] width 90 height 16
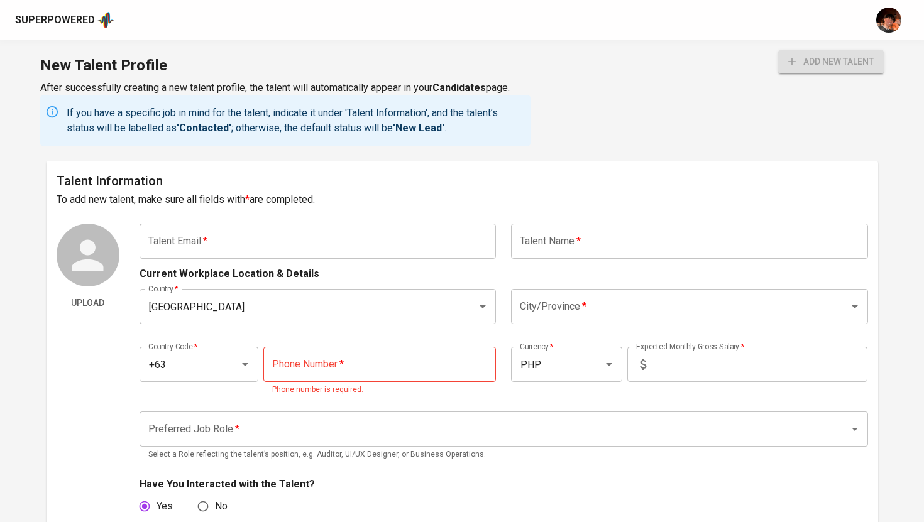
click at [343, 243] on input "text" at bounding box center [318, 241] width 357 height 35
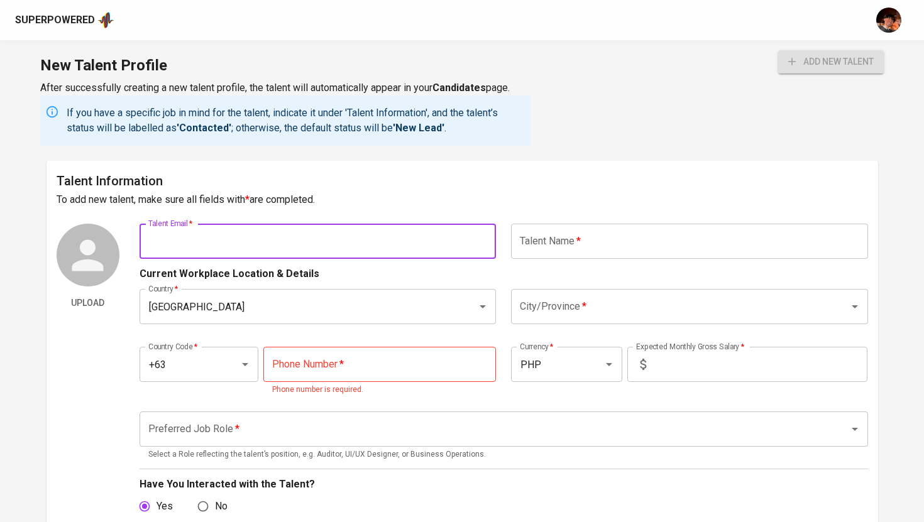
paste input "bhabyrocel@gmail.com"
type input "bhabyrocel@gmail.com"
click at [578, 242] on input "text" at bounding box center [689, 241] width 357 height 35
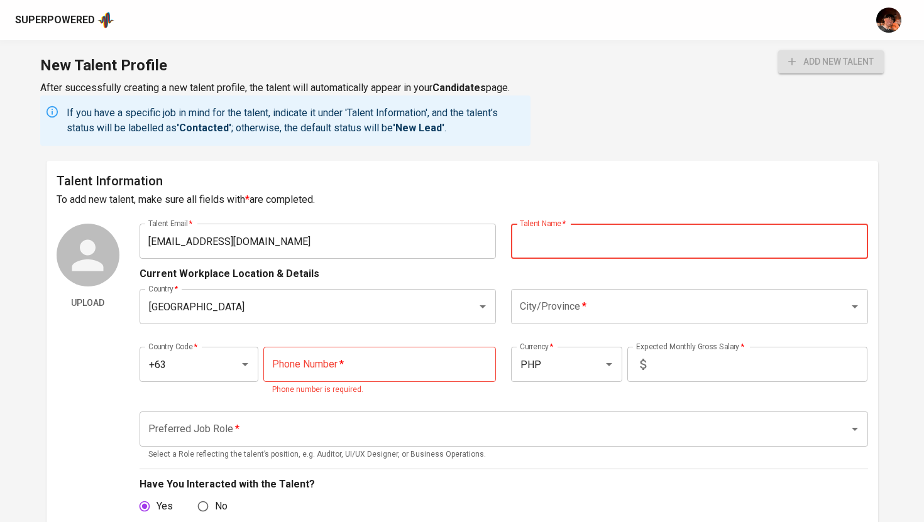
paste input "ROCEL P. SEPULVEDA"
type input "ROCEL P. SEPULVEDA"
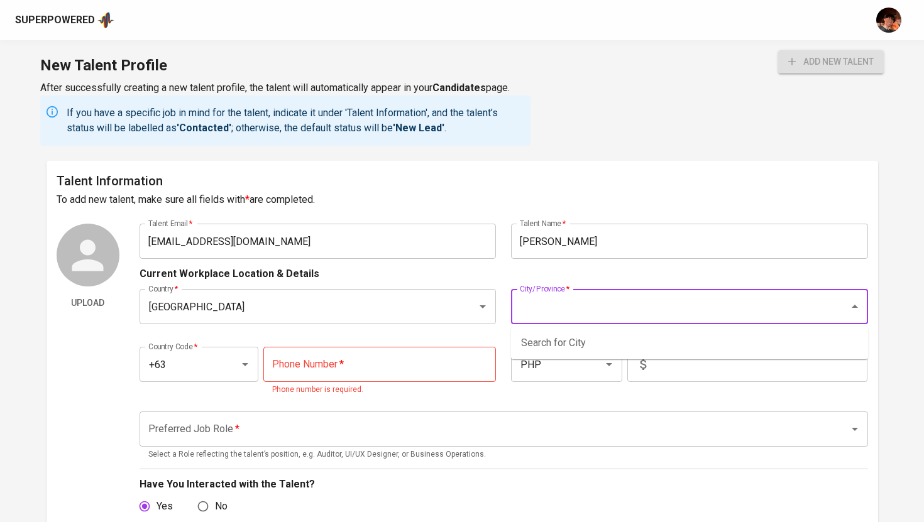
click at [545, 318] on input "City/Province   *" at bounding box center [672, 307] width 310 height 24
click at [543, 334] on li "Makati City" at bounding box center [689, 343] width 357 height 23
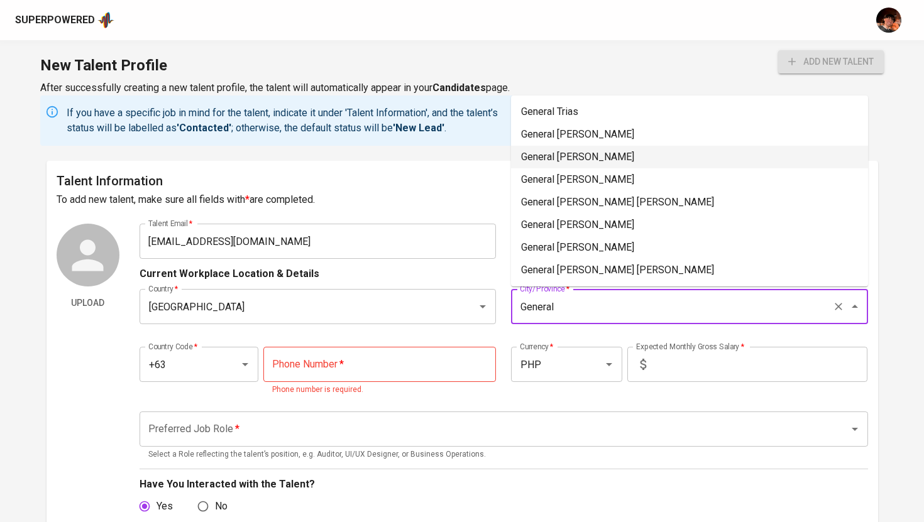
click at [571, 159] on li "General Santos" at bounding box center [689, 157] width 357 height 23
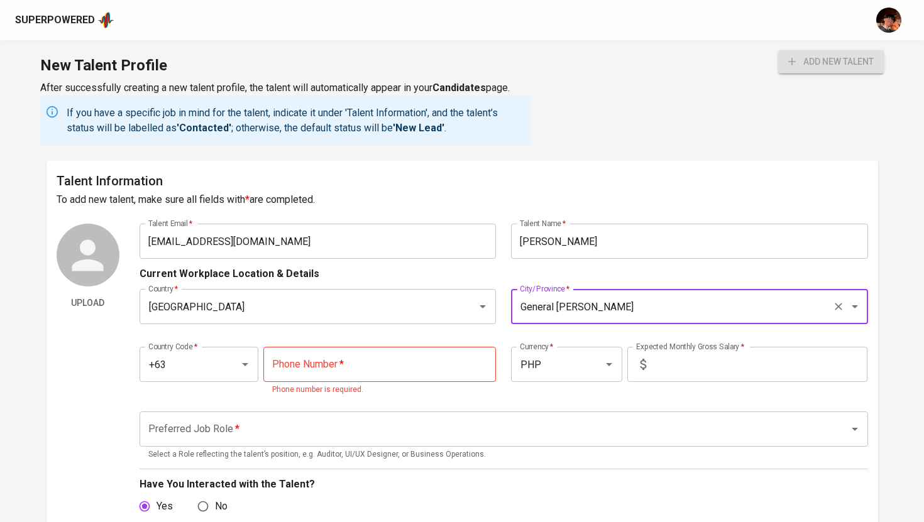
type input "General Santos"
click at [400, 368] on input "tel" at bounding box center [379, 364] width 233 height 35
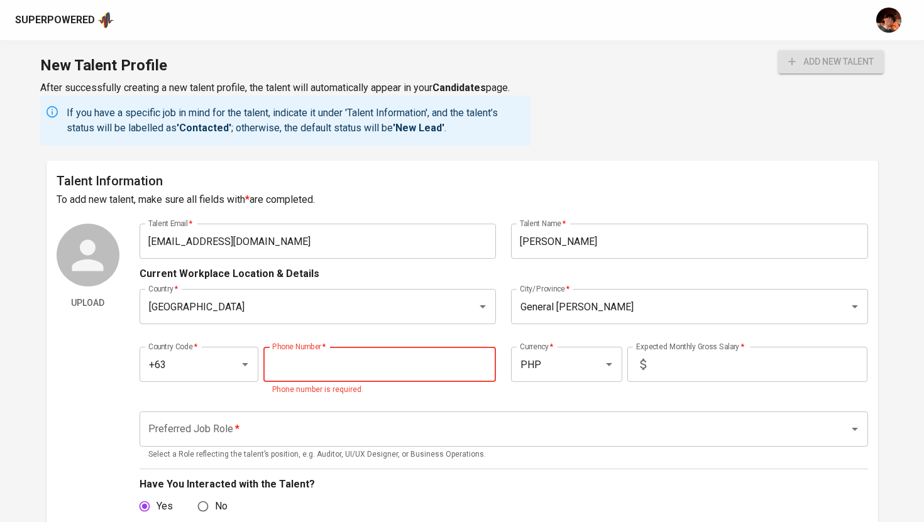
paste input "936-938-2886"
type input "936-938-2886"
click at [684, 365] on input "text" at bounding box center [759, 364] width 216 height 35
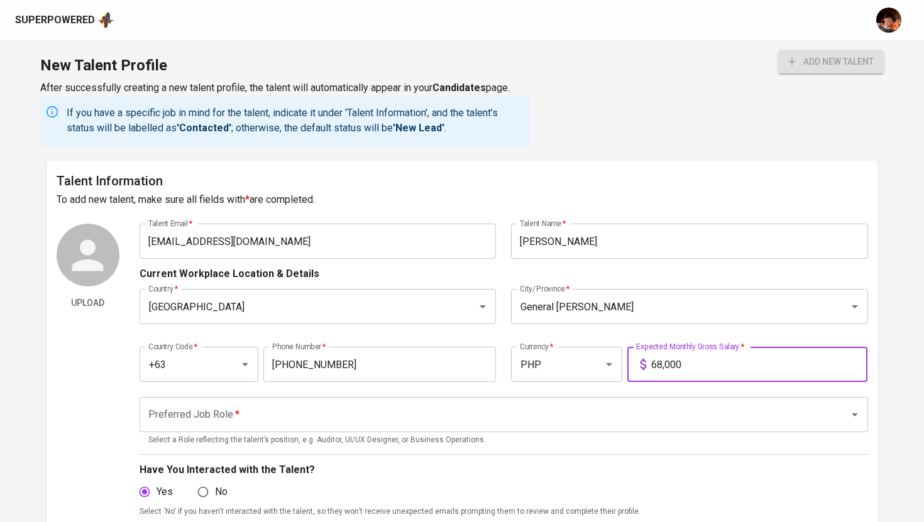
type input "68,000"
click at [485, 422] on input "Preferred Job Role   *" at bounding box center [486, 415] width 682 height 24
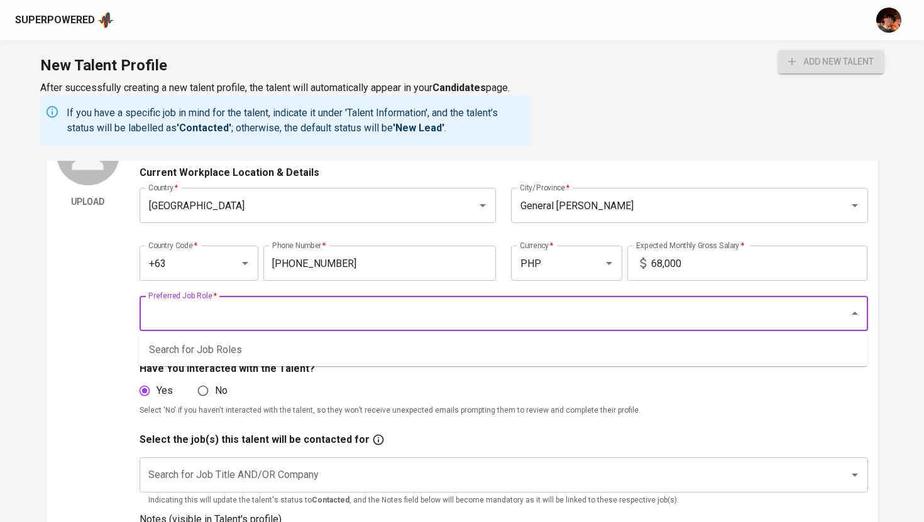
scroll to position [140, 0]
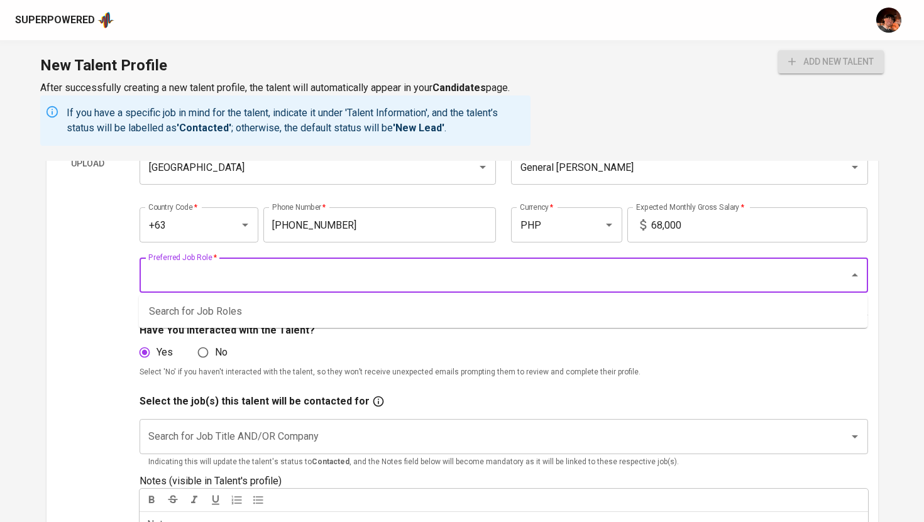
click at [315, 283] on input "Preferred Job Role   *" at bounding box center [486, 275] width 682 height 24
type input "H"
type input "E"
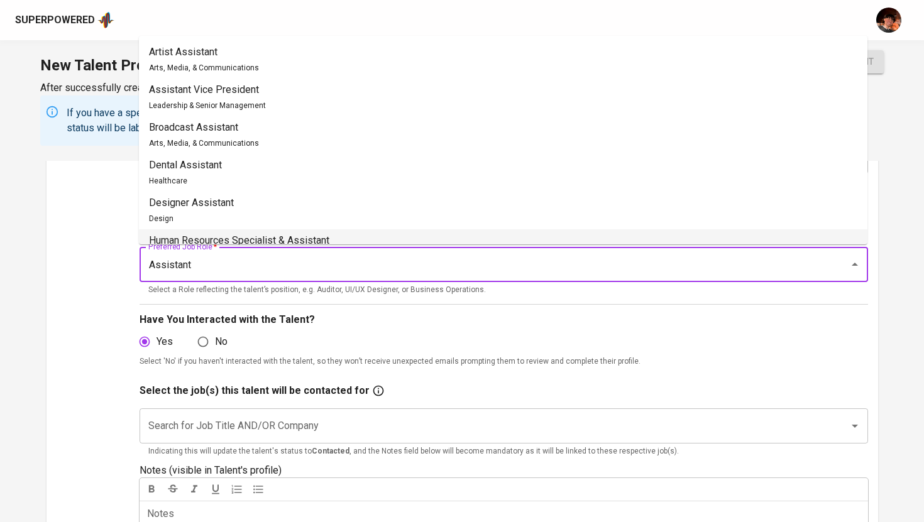
scroll to position [163, 0]
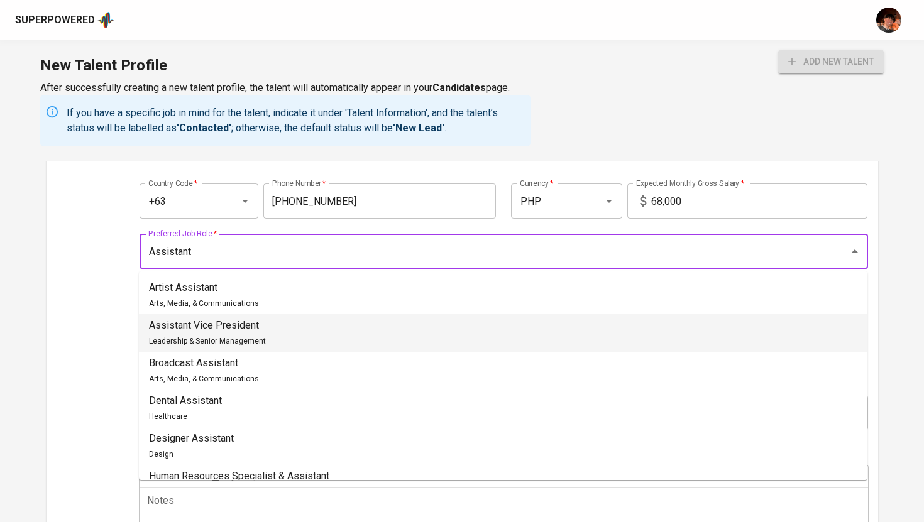
click at [284, 326] on li "Assistant Vice President Leadership & Senior Management" at bounding box center [503, 333] width 728 height 38
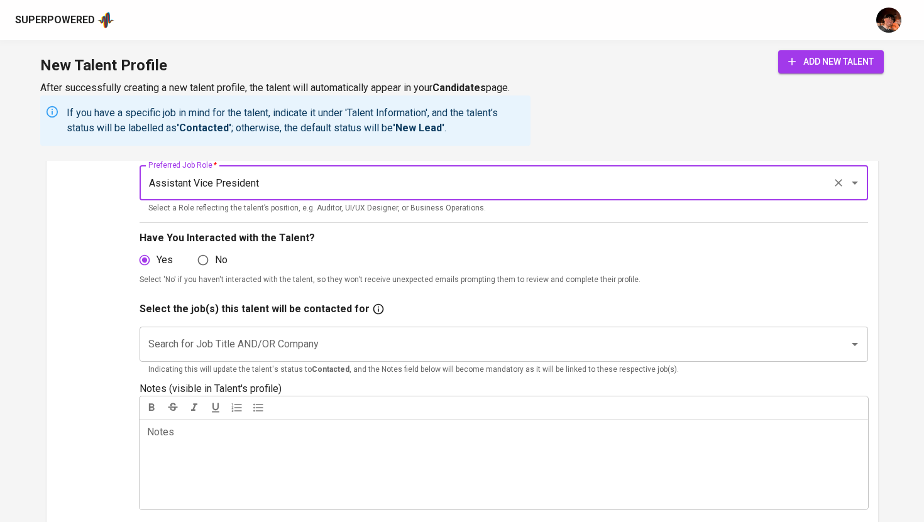
scroll to position [243, 0]
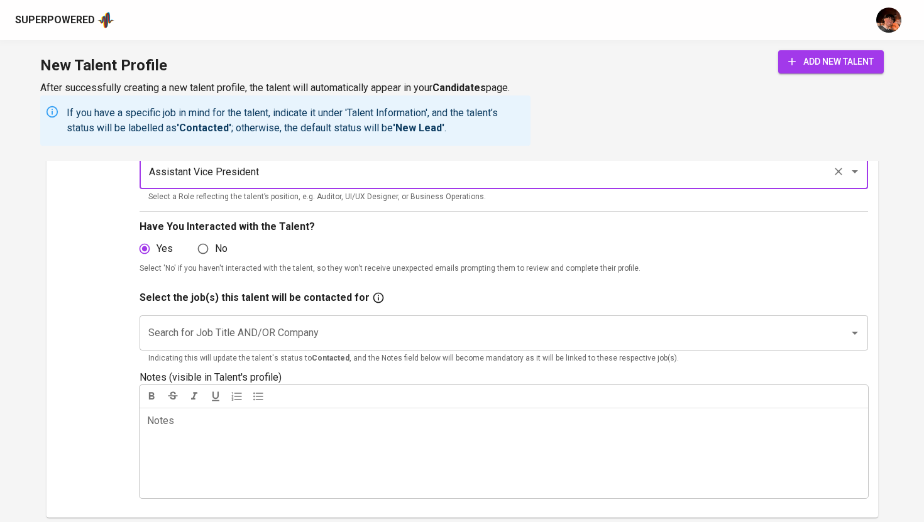
type input "Assistant Vice President"
click at [364, 335] on input "Search for Job Title AND/OR Company" at bounding box center [486, 333] width 682 height 24
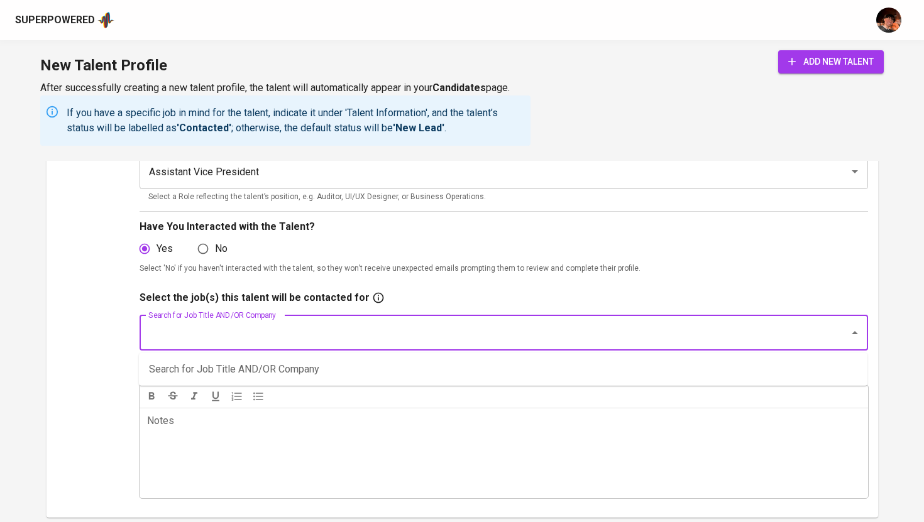
type input "H"
type input "Executive Assistant"
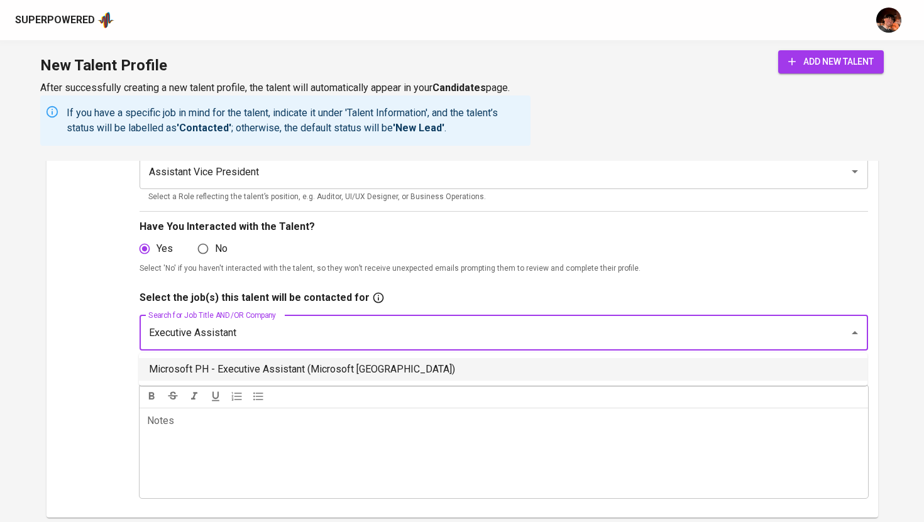
click at [254, 368] on li "Microsoft PH - Executive Assistant (Microsoft Philippines)" at bounding box center [503, 369] width 728 height 23
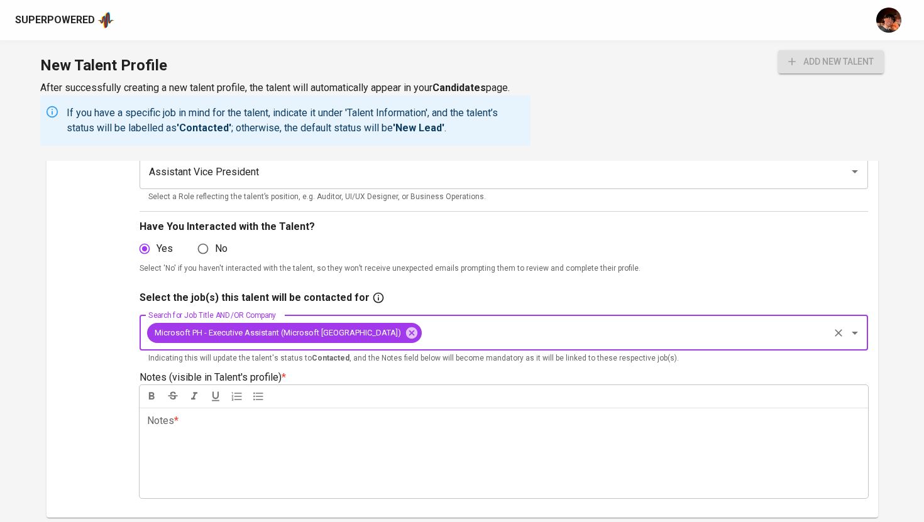
click at [249, 424] on p "Notes * ﻿" at bounding box center [503, 420] width 713 height 15
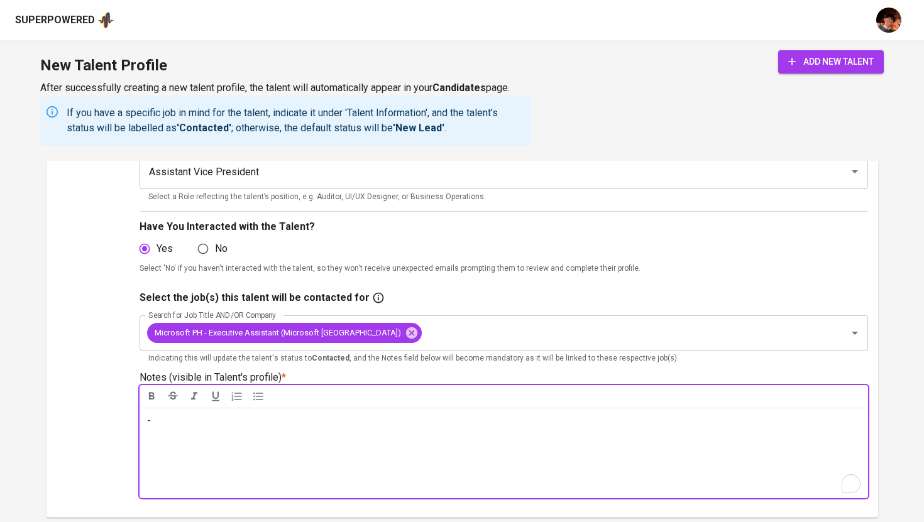
click at [797, 63] on span "add new talent" at bounding box center [830, 62] width 85 height 16
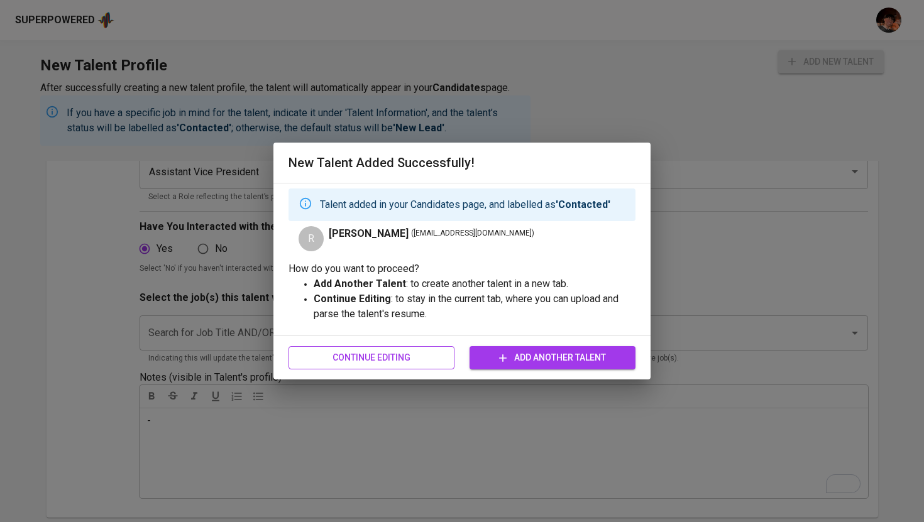
click at [392, 356] on span "Continue Editing" at bounding box center [371, 358] width 146 height 16
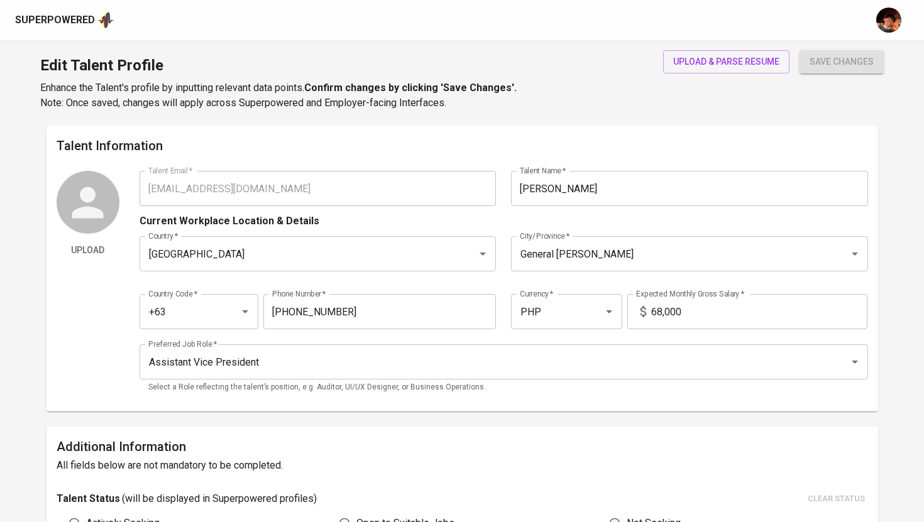
type input "bhabyrocel@gmail.com"
type input "ROCEL P. SEPULVEDA"
type input "[GEOGRAPHIC_DATA]"
type input "General Santos"
type input "+63"
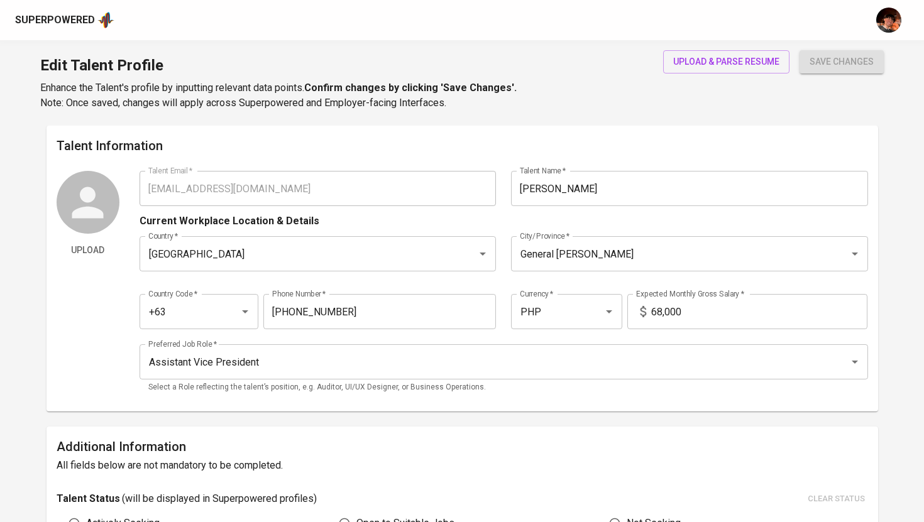
type input "936-938-2886"
type input "PHP"
type input "68,000"
type input "Assistant Vice President"
click at [705, 65] on span "upload & parse resume" at bounding box center [726, 62] width 106 height 16
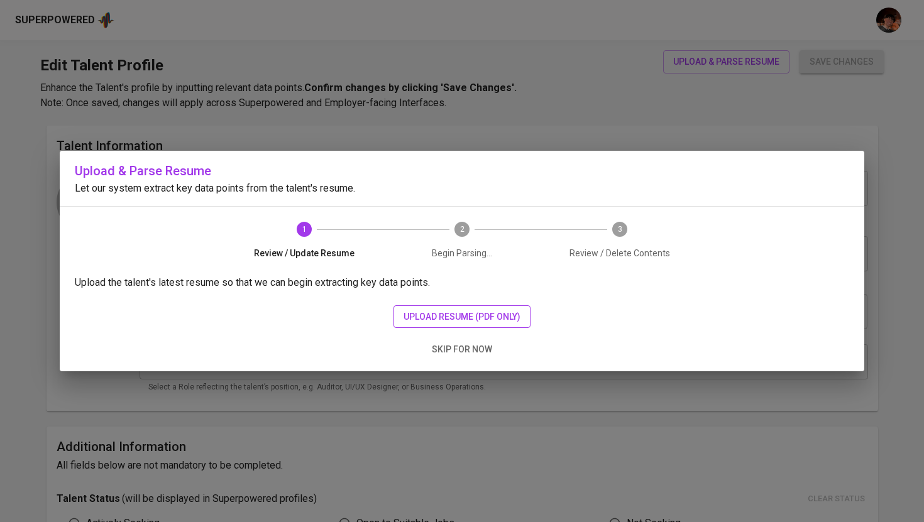
click at [470, 319] on span "upload resume (pdf only)" at bounding box center [461, 317] width 117 height 16
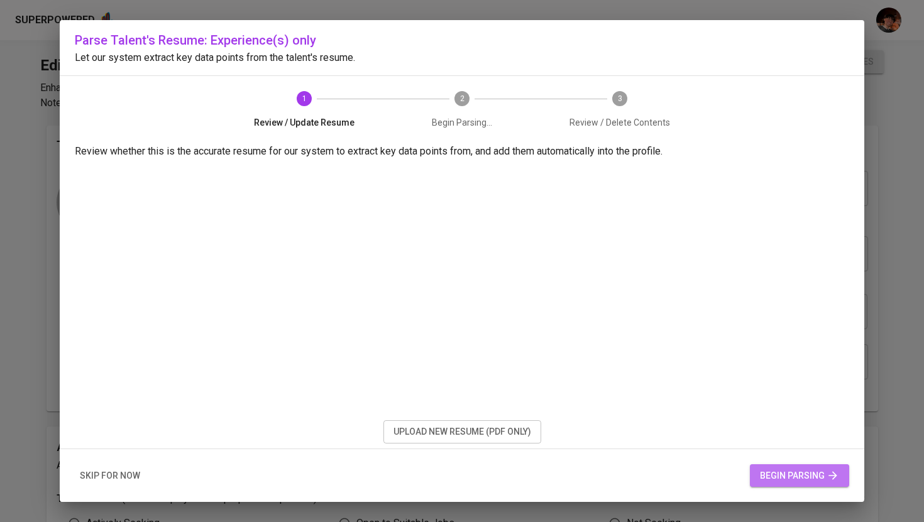
click at [775, 482] on span "begin parsing" at bounding box center [799, 476] width 79 height 16
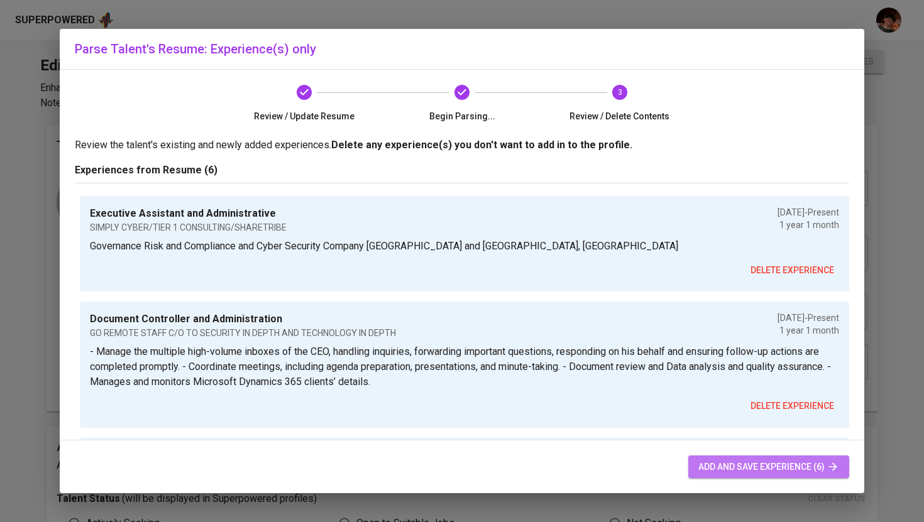
click at [706, 461] on span "add and save experience (6)" at bounding box center [768, 467] width 141 height 16
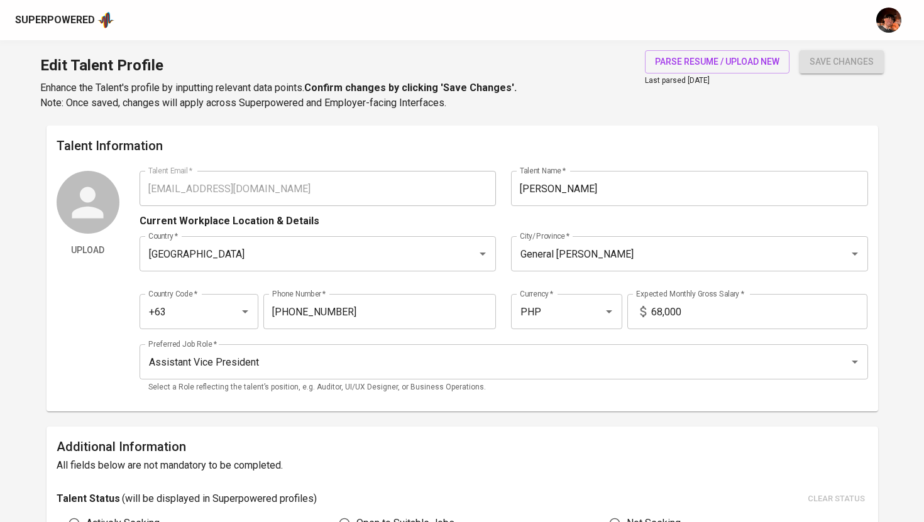
click at [131, 187] on div "Upload Talent Email   * bhabyrocel@gmail.com Talent Email * Talent Name   * ROC…" at bounding box center [462, 286] width 811 height 231
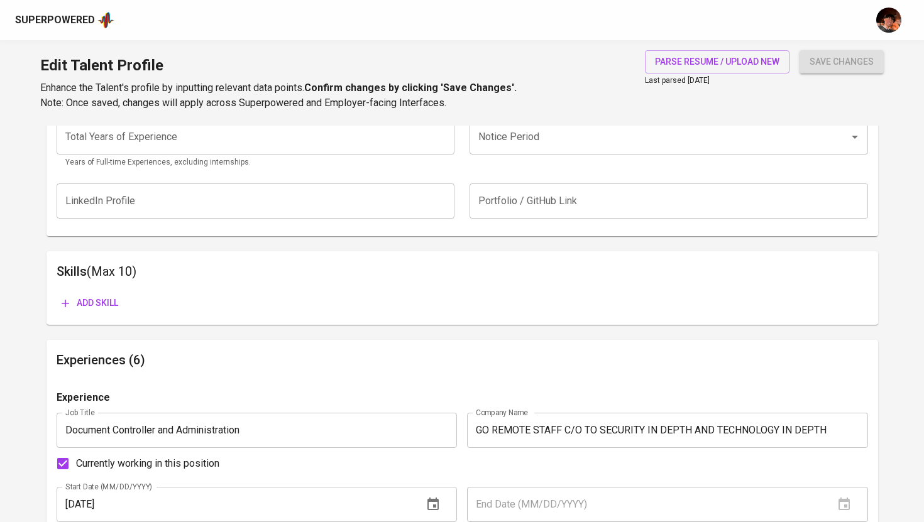
scroll to position [510, 0]
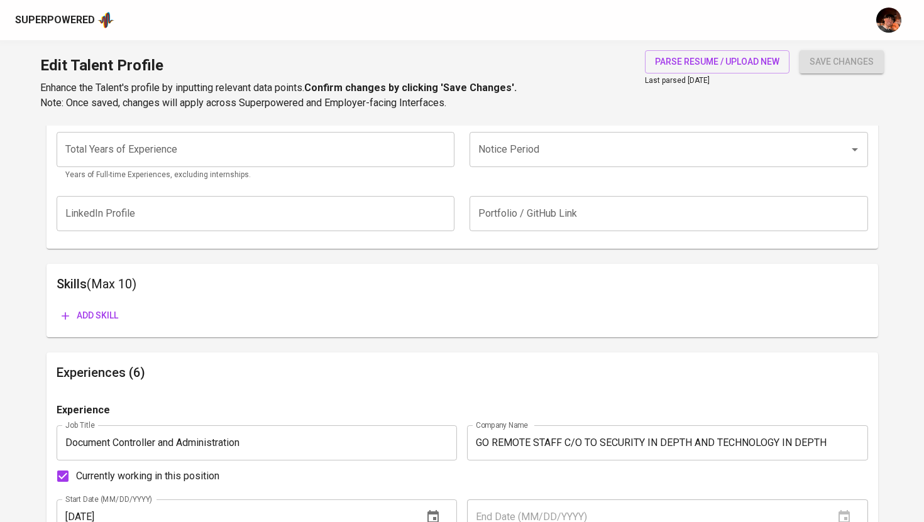
click at [75, 25] on div "Superpowered" at bounding box center [55, 20] width 80 height 14
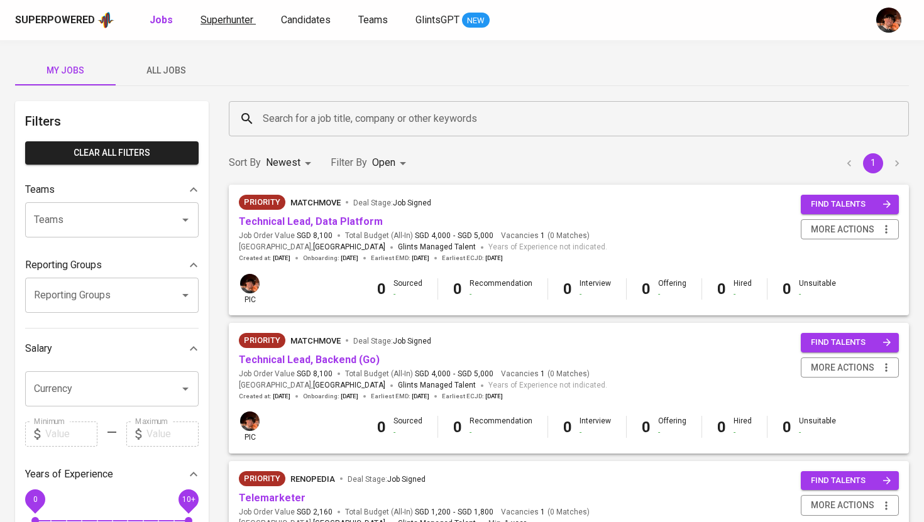
click at [211, 23] on span "Superhunter" at bounding box center [226, 20] width 53 height 12
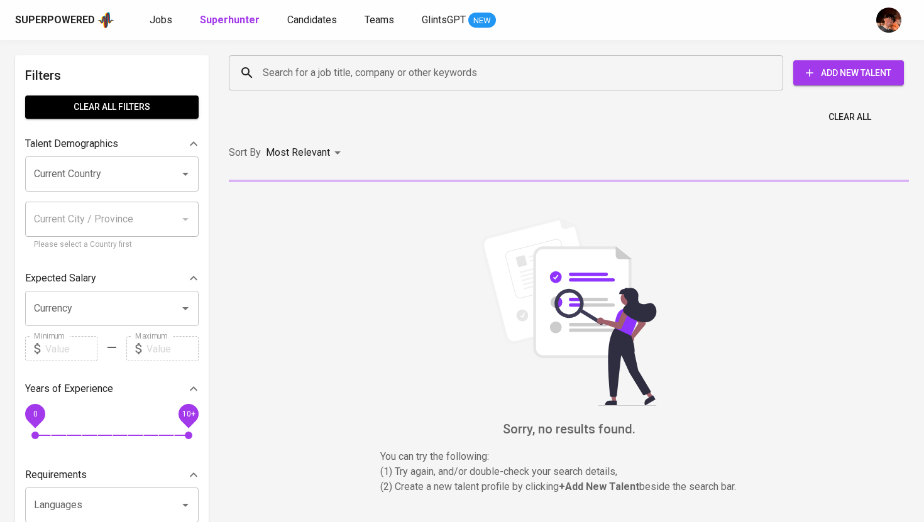
click at [387, 80] on input "Search for a job title, company or other keywords" at bounding box center [509, 73] width 499 height 24
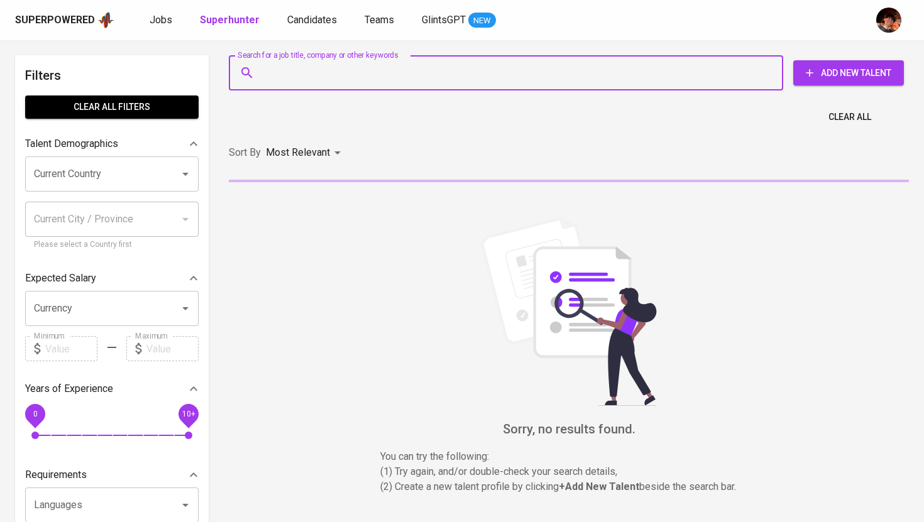
paste input "bhabyrocel@gmail.com"
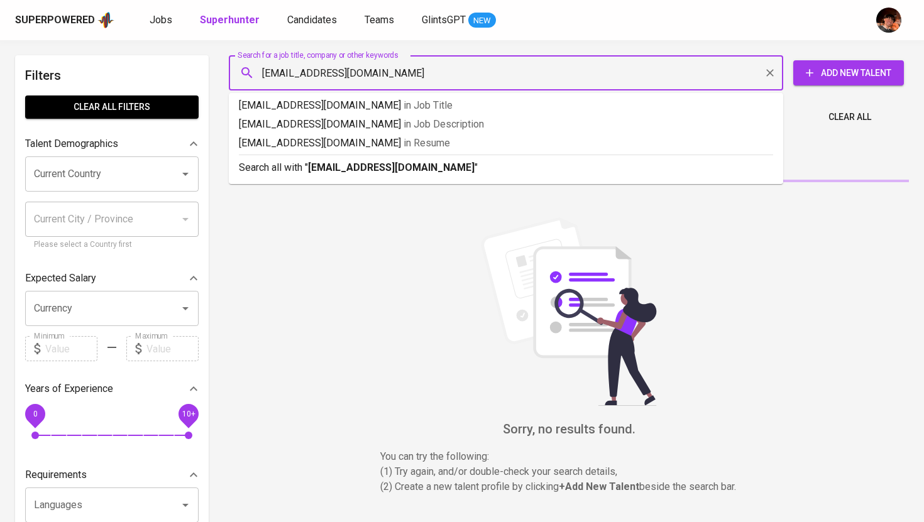
type input "bhabyrocel@gmail.com"
click at [362, 172] on b "bhabyrocel@gmail.com" at bounding box center [391, 167] width 167 height 12
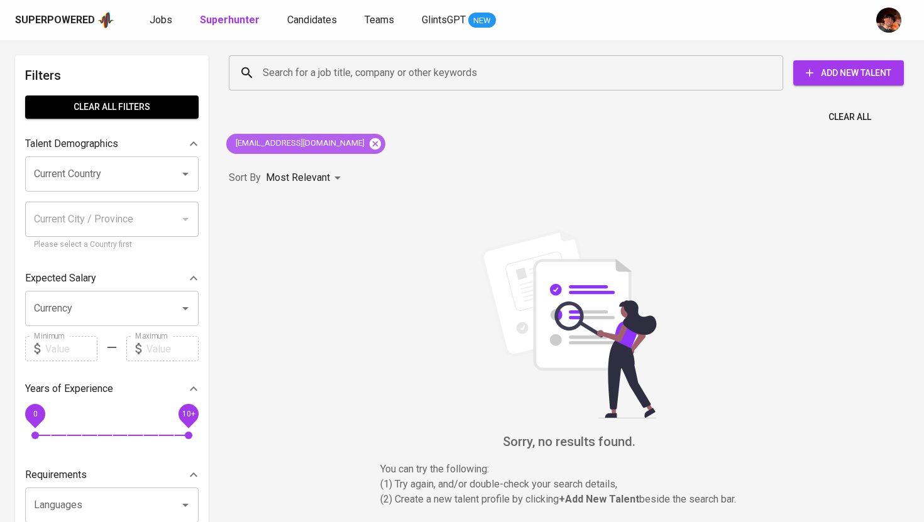
click at [369, 144] on icon at bounding box center [374, 143] width 11 height 11
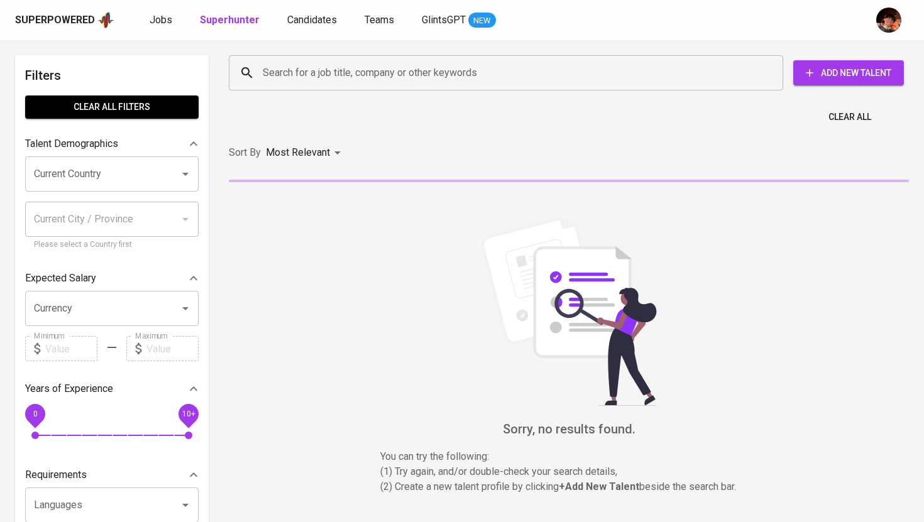
click at [314, 75] on input "Search for a job title, company or other keywords" at bounding box center [509, 73] width 499 height 24
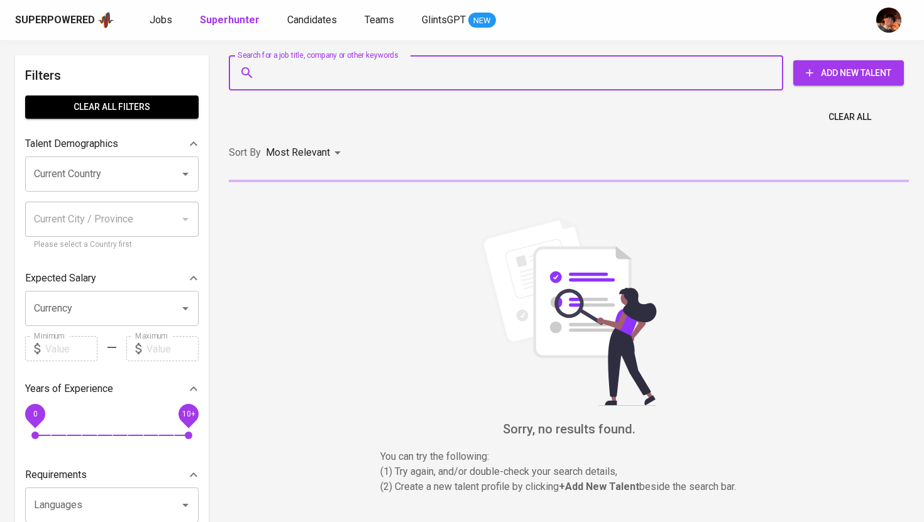
paste input "bhabyrocel@gmail.com"
type input "bhabyrocel@gmail.com"
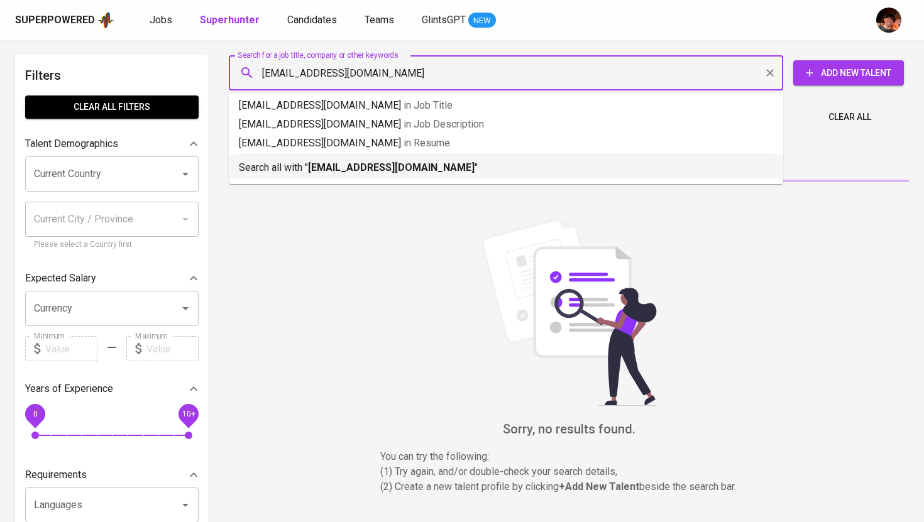
click at [342, 175] on p "Search all with " bhabyrocel@gmail.com "" at bounding box center [506, 167] width 534 height 15
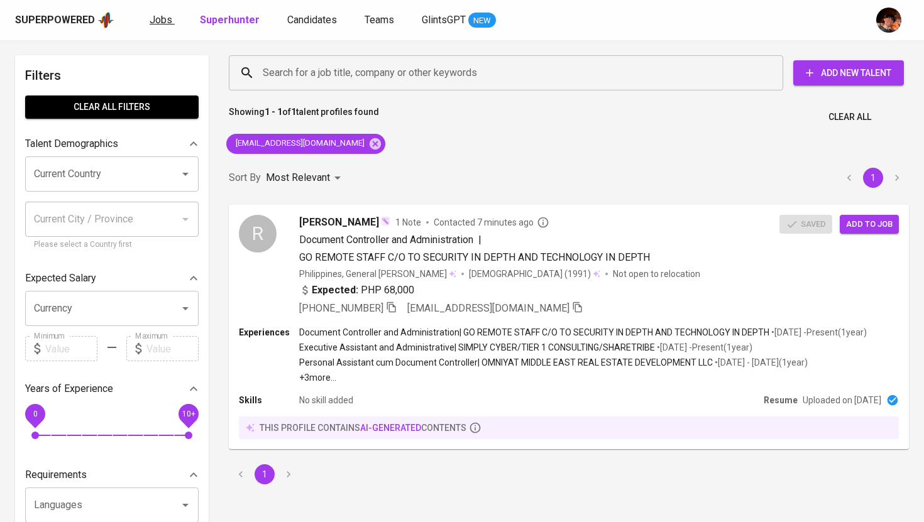
click at [156, 23] on span "Jobs" at bounding box center [161, 20] width 23 height 12
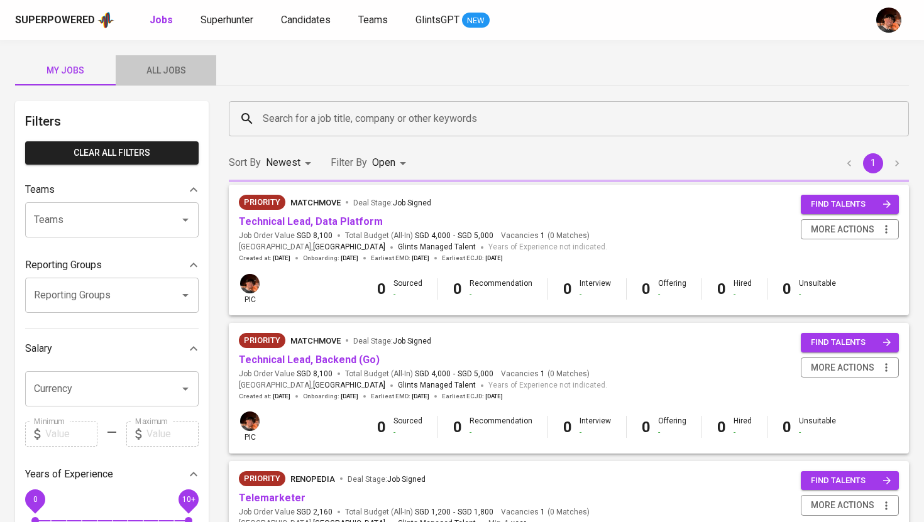
click at [166, 71] on span "All Jobs" at bounding box center [165, 71] width 85 height 16
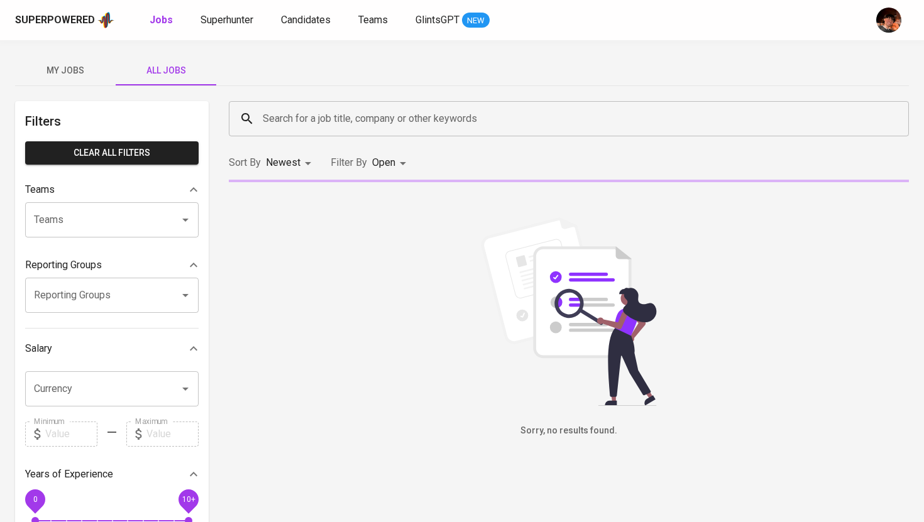
click at [335, 128] on input "Search for a job title, company or other keywords" at bounding box center [572, 119] width 625 height 24
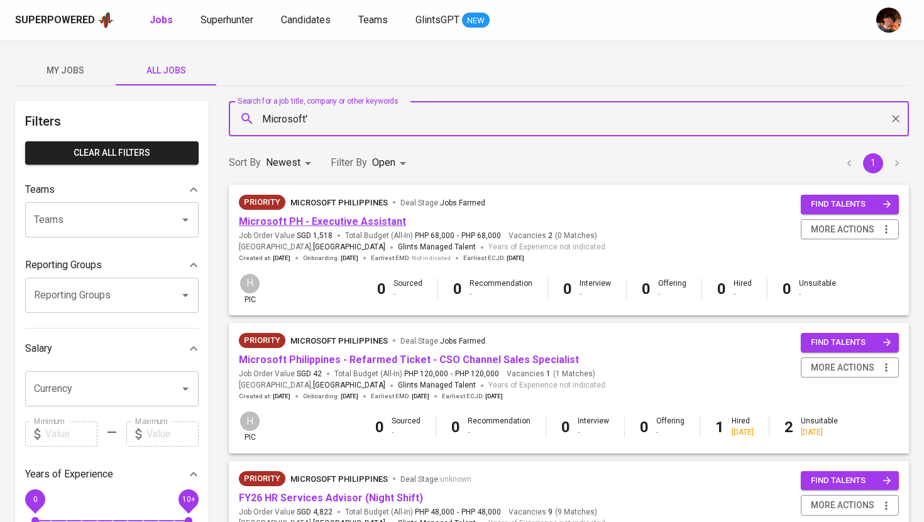
type input "Microsoft'"
click at [352, 222] on link "Microsoft PH - Executive Assistant" at bounding box center [322, 222] width 167 height 12
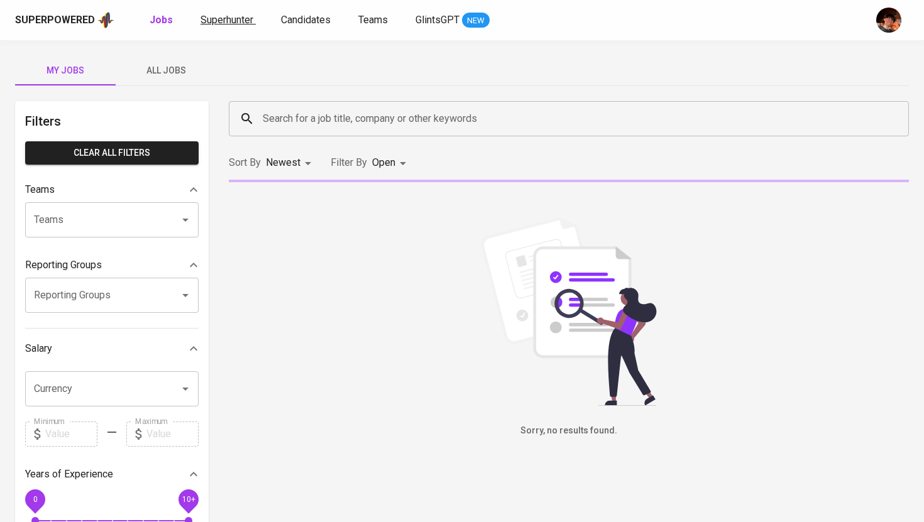
click at [242, 21] on span "Superhunter" at bounding box center [226, 20] width 53 height 12
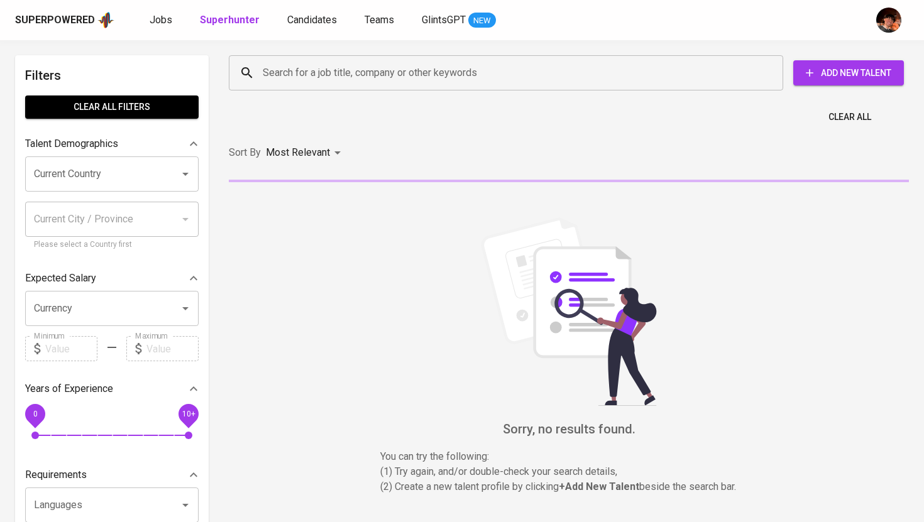
click at [363, 75] on input "Search for a job title, company or other keywords" at bounding box center [509, 73] width 499 height 24
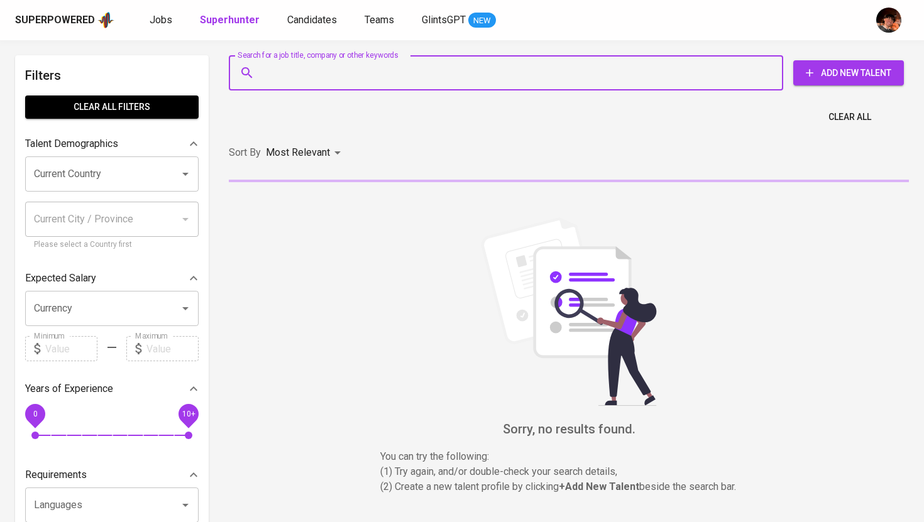
paste input "[EMAIL_ADDRESS][DOMAIN_NAME]"
type input "[EMAIL_ADDRESS][DOMAIN_NAME]"
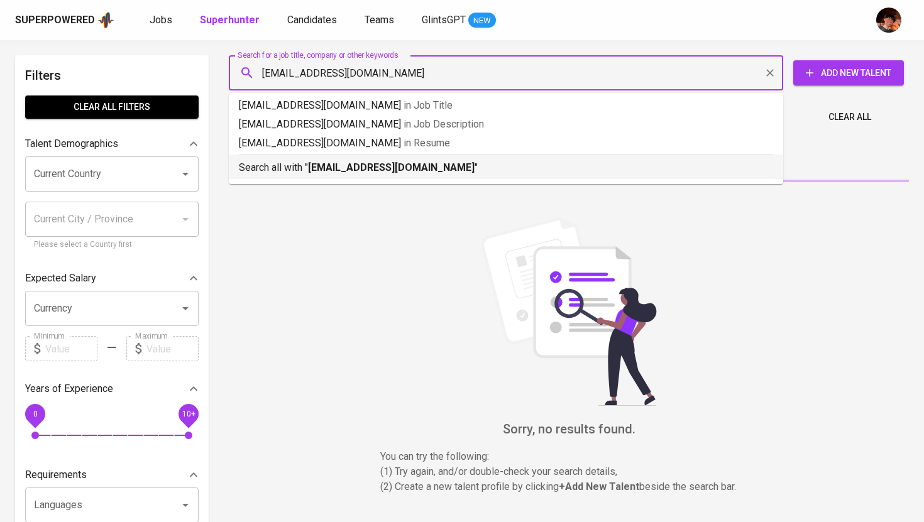
click at [357, 172] on b "[EMAIL_ADDRESS][DOMAIN_NAME]" at bounding box center [391, 167] width 167 height 12
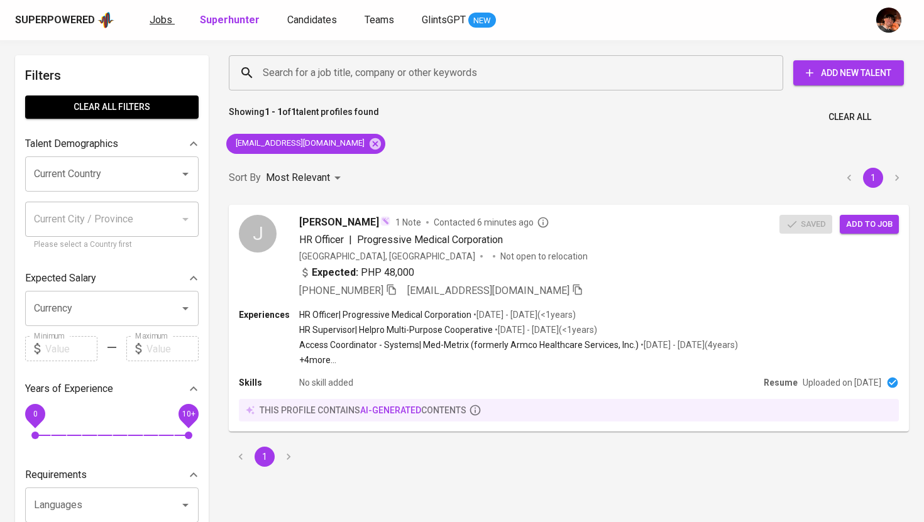
click at [167, 17] on span "Jobs" at bounding box center [161, 20] width 23 height 12
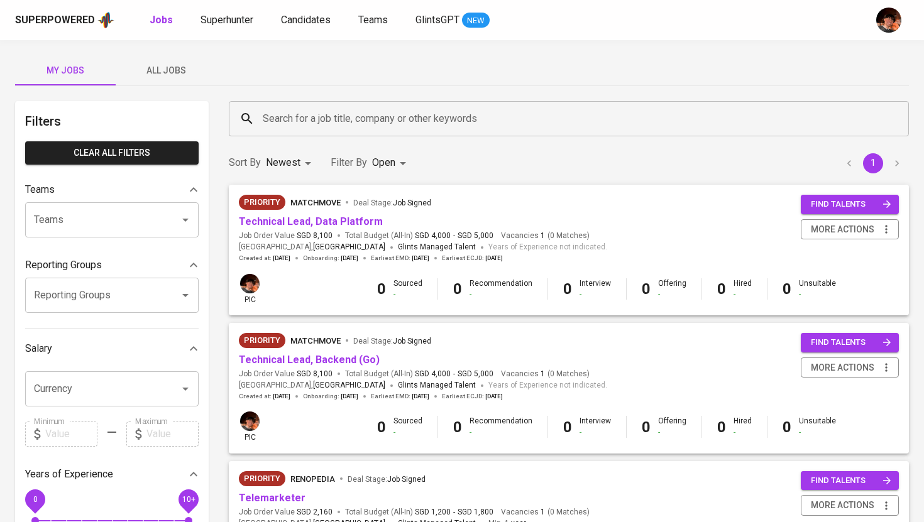
click at [175, 67] on span "All Jobs" at bounding box center [165, 71] width 85 height 16
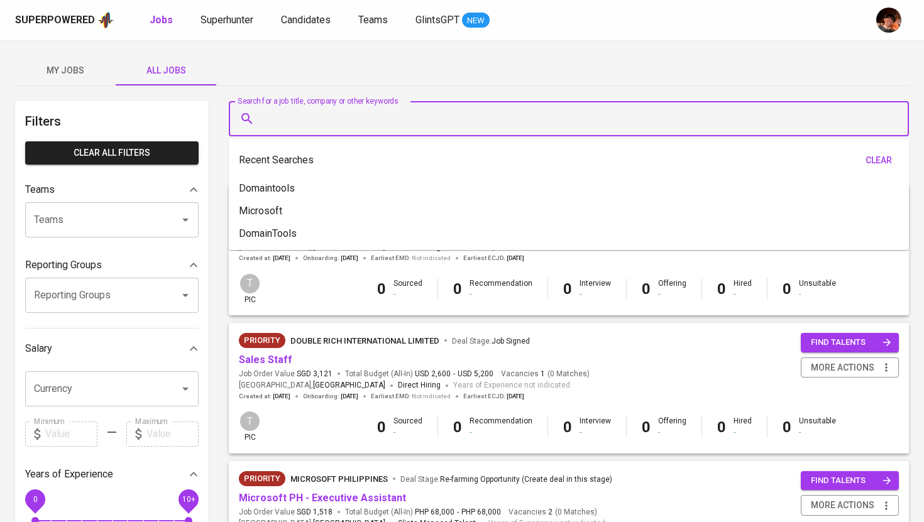
click at [313, 116] on input "Search for a job title, company or other keywords" at bounding box center [572, 119] width 625 height 24
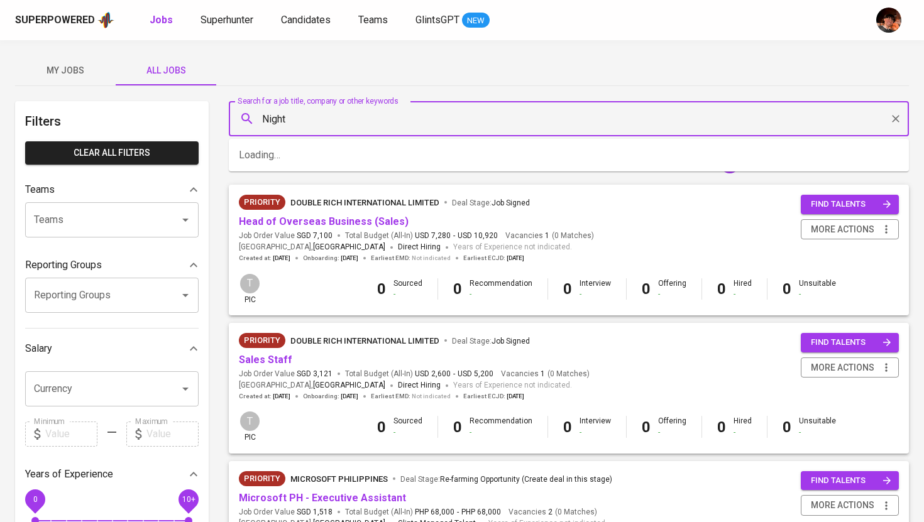
type input "Night"
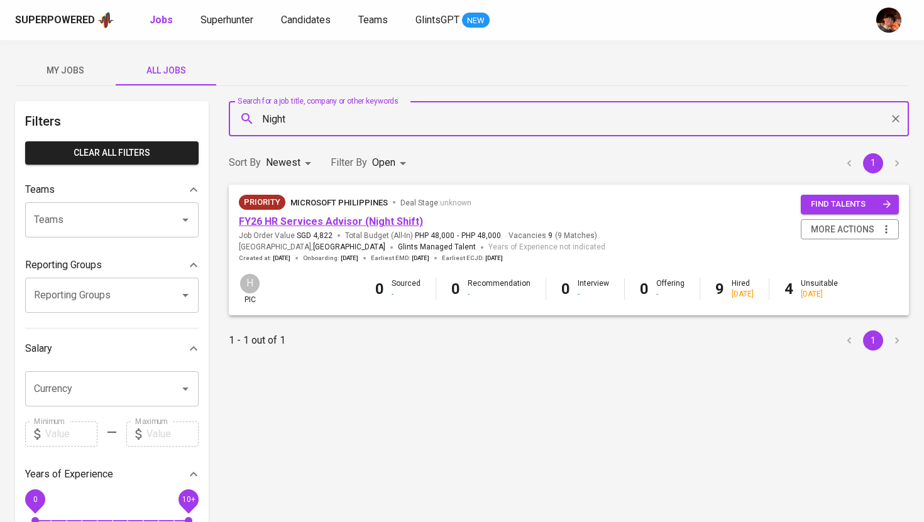
click at [340, 222] on link "FY26 HR Services Advisor (Night Shift)" at bounding box center [331, 222] width 184 height 12
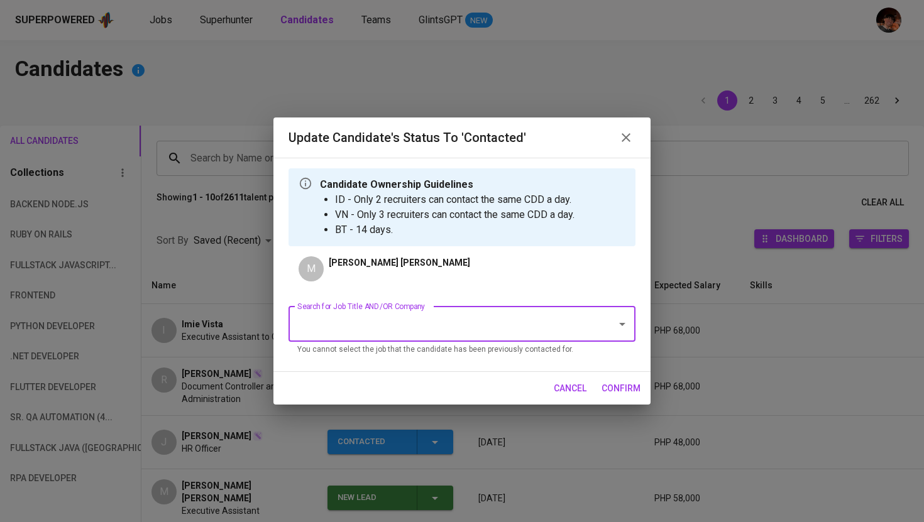
scroll to position [74, 0]
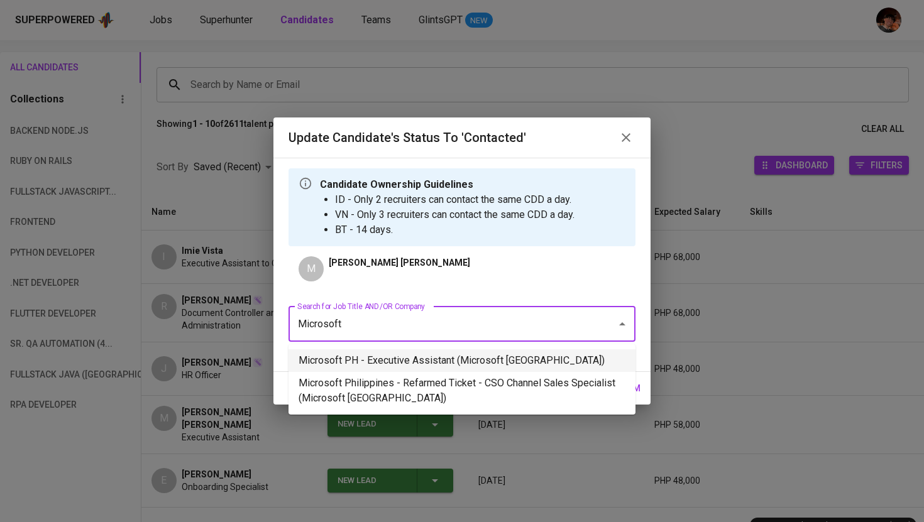
click at [452, 367] on li "Microsoft PH - Executive Assistant (Microsoft [GEOGRAPHIC_DATA])" at bounding box center [461, 360] width 347 height 23
type input "Microsoft"
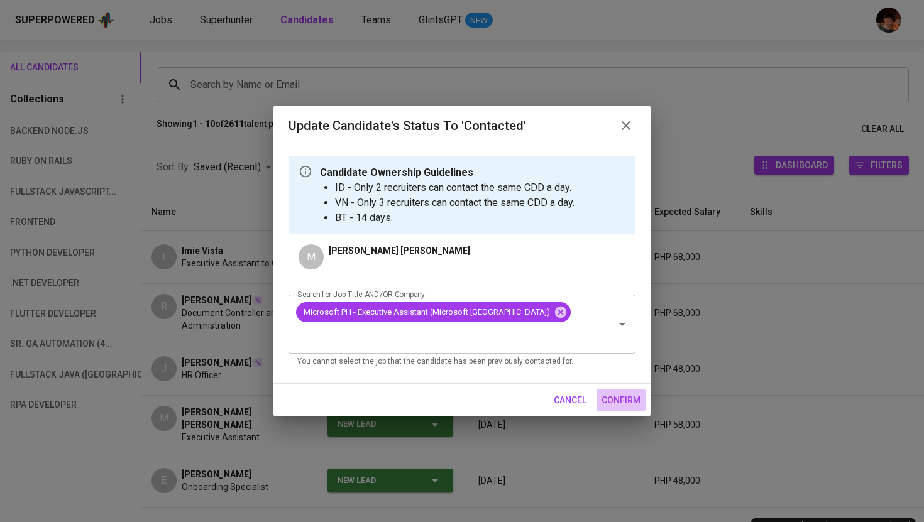
click at [620, 393] on span "confirm" at bounding box center [620, 401] width 39 height 16
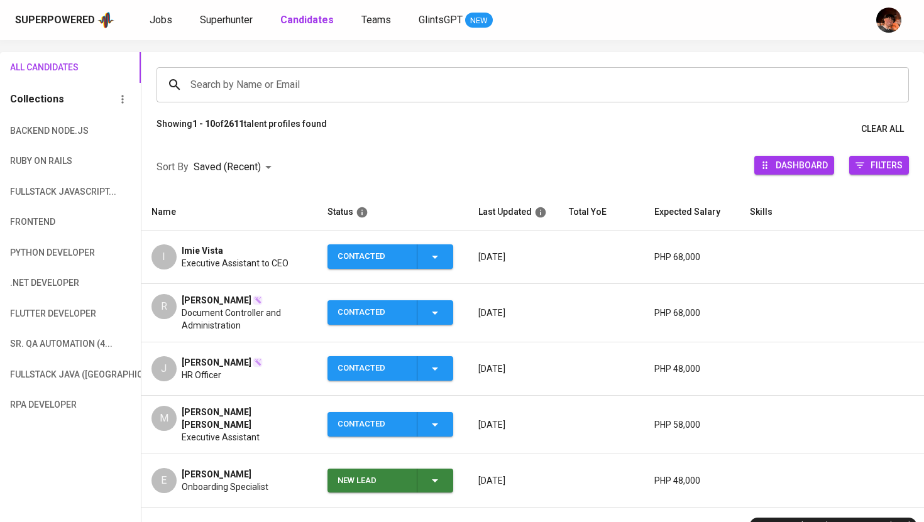
scroll to position [160, 0]
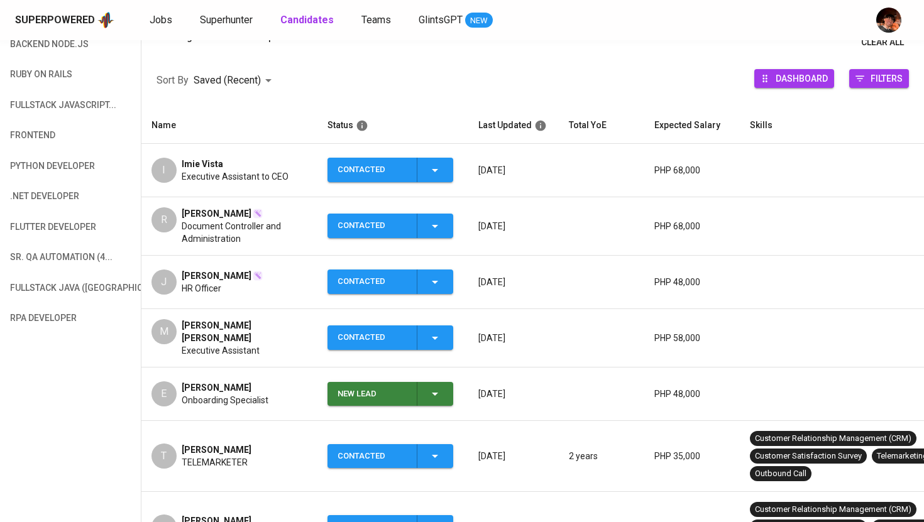
click at [434, 386] on icon "button" at bounding box center [434, 393] width 15 height 15
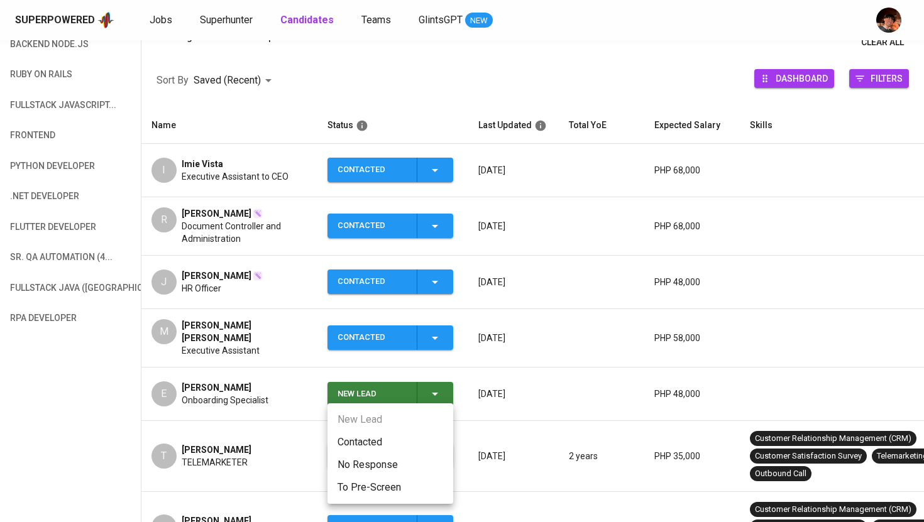
click at [397, 443] on li "Contacted" at bounding box center [390, 442] width 126 height 23
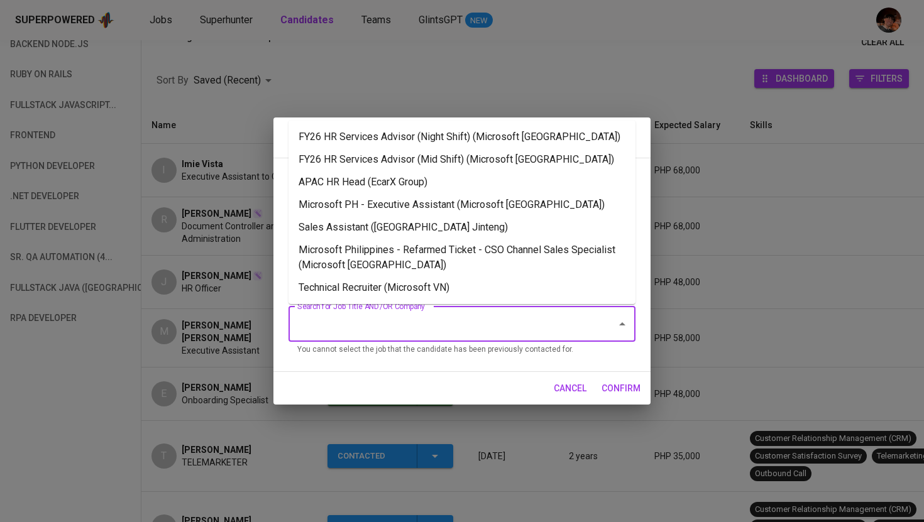
click at [417, 325] on input "Search for Job Title AND/OR Company" at bounding box center [444, 324] width 300 height 24
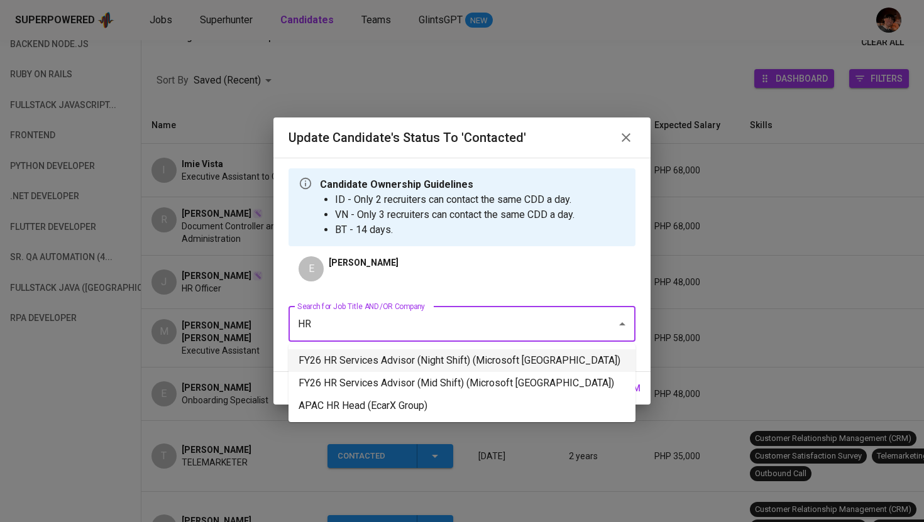
click at [447, 364] on li "FY26 HR Services Advisor (Night Shift) (Microsoft Philippines)" at bounding box center [461, 360] width 347 height 23
type input "HR"
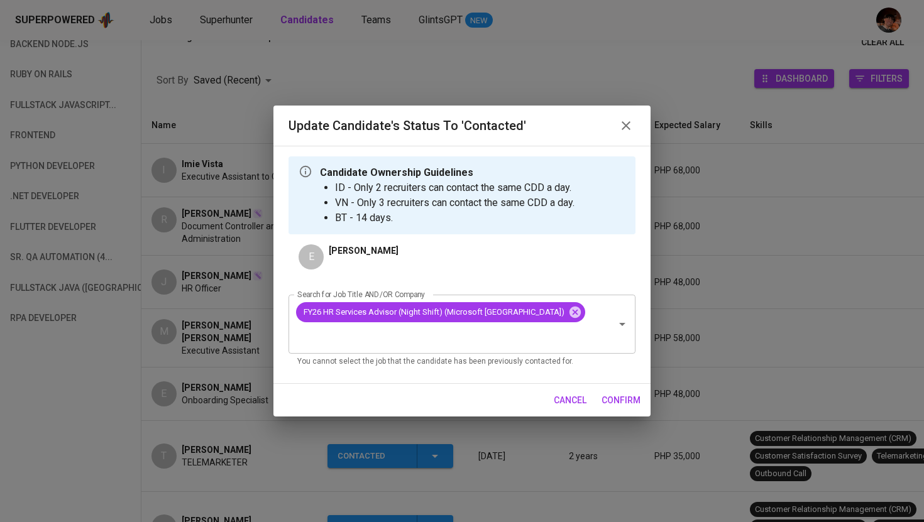
click at [623, 393] on span "confirm" at bounding box center [620, 401] width 39 height 16
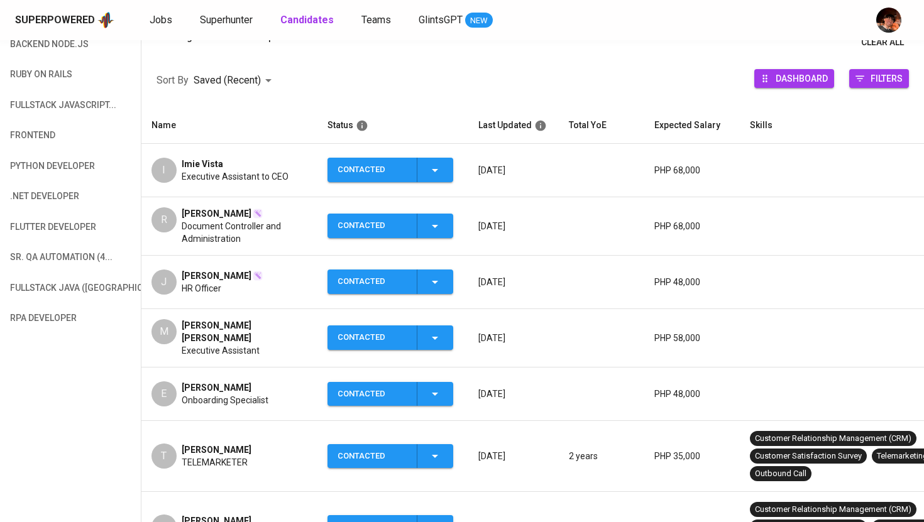
click at [228, 213] on span "ROCEL P. SEPULVEDA" at bounding box center [217, 213] width 70 height 13
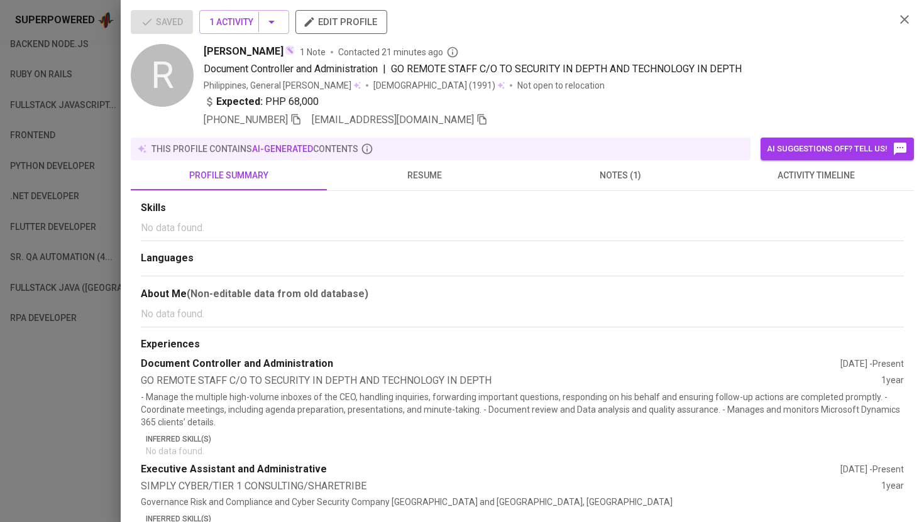
click at [420, 173] on span "resume" at bounding box center [424, 176] width 181 height 16
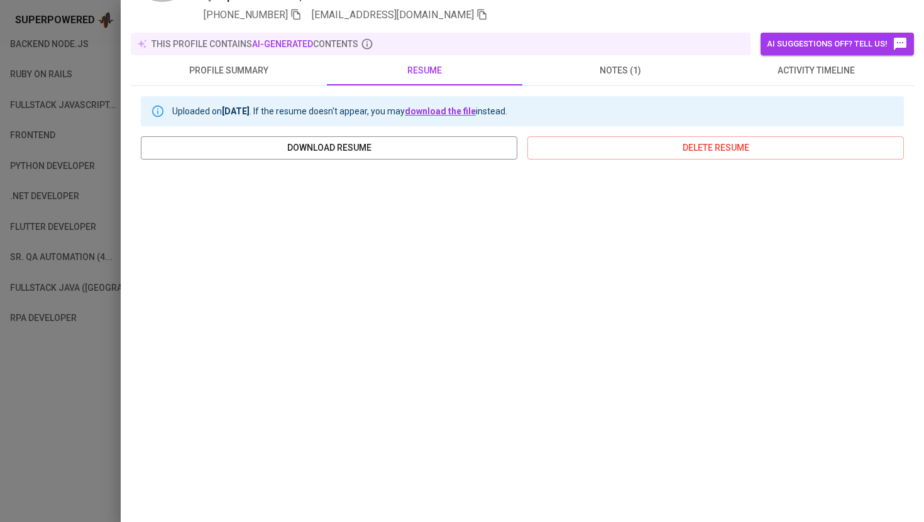
scroll to position [149, 0]
